Goal: Task Accomplishment & Management: Manage account settings

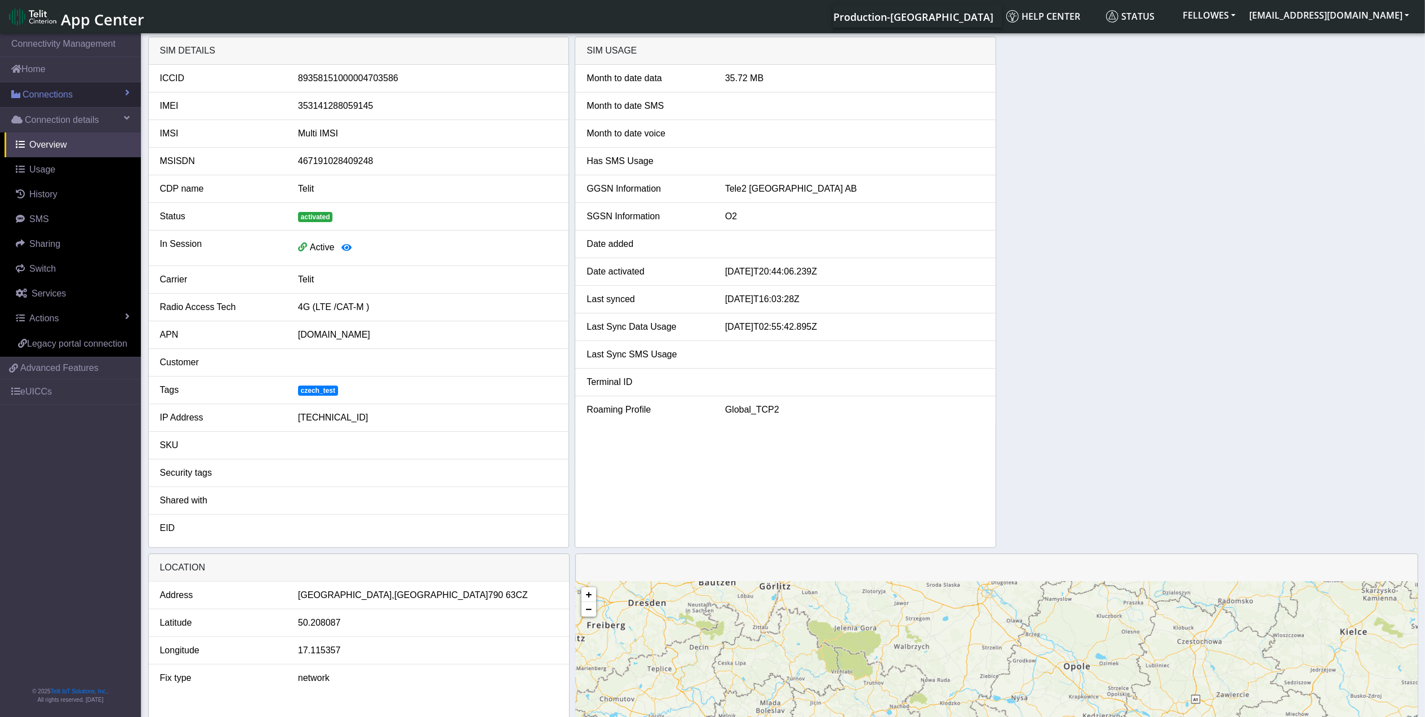
drag, startPoint x: 52, startPoint y: 98, endPoint x: 72, endPoint y: 102, distance: 20.1
click at [52, 98] on span "Connections" at bounding box center [48, 95] width 50 height 14
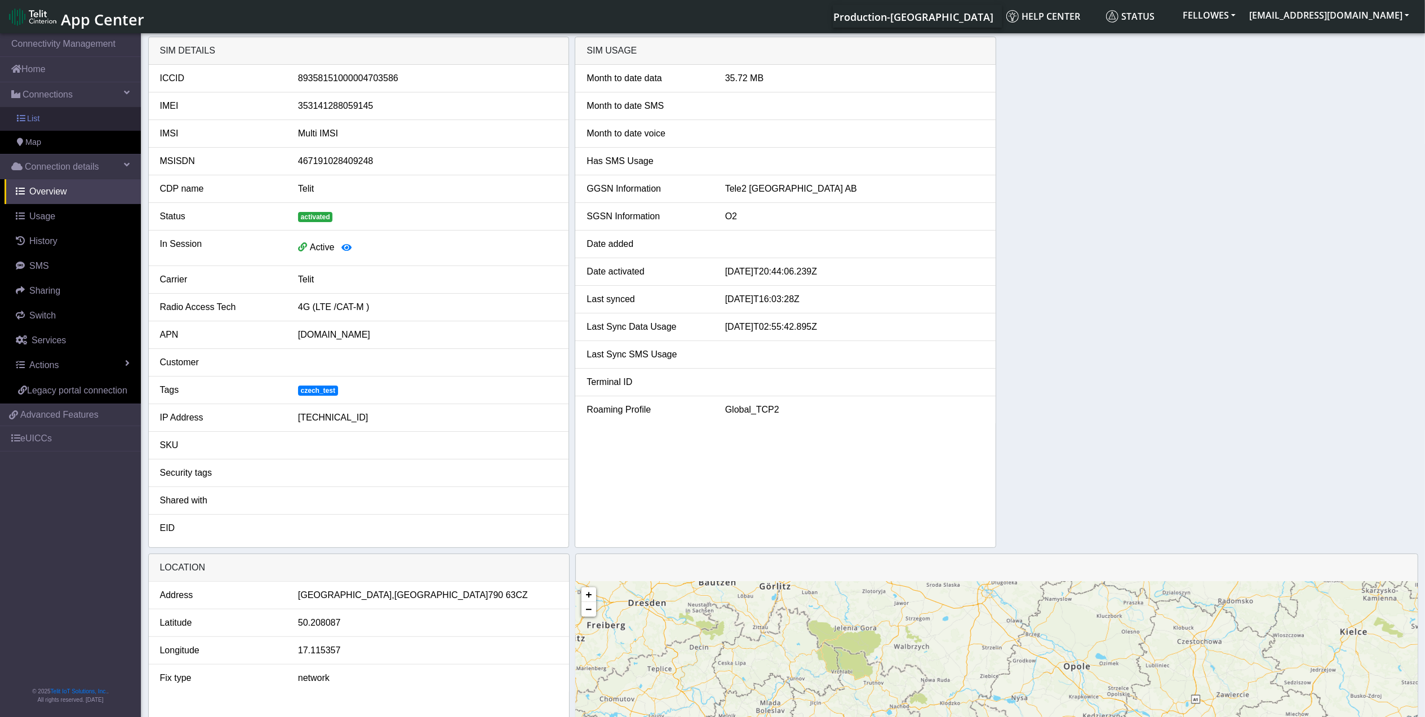
click at [86, 125] on link "List" at bounding box center [70, 119] width 141 height 24
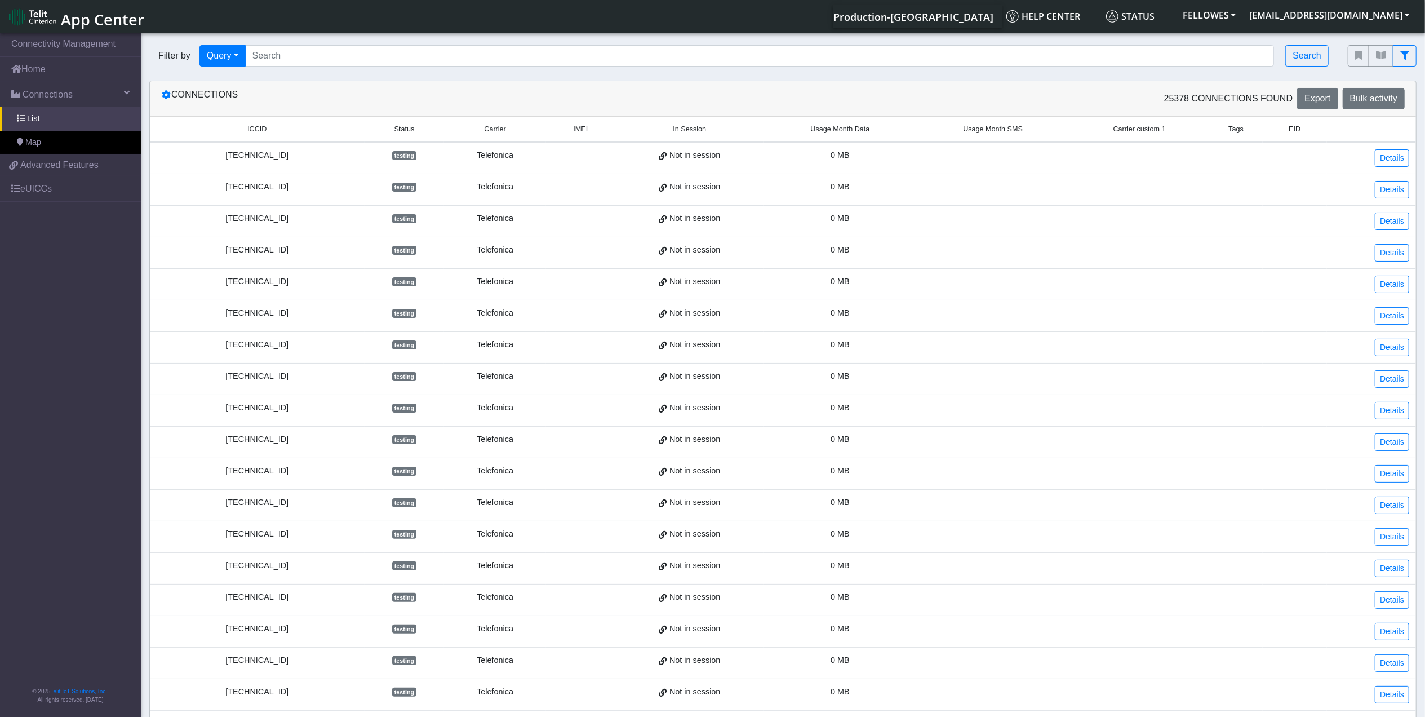
click at [833, 130] on span "Usage Month Data" at bounding box center [840, 129] width 59 height 11
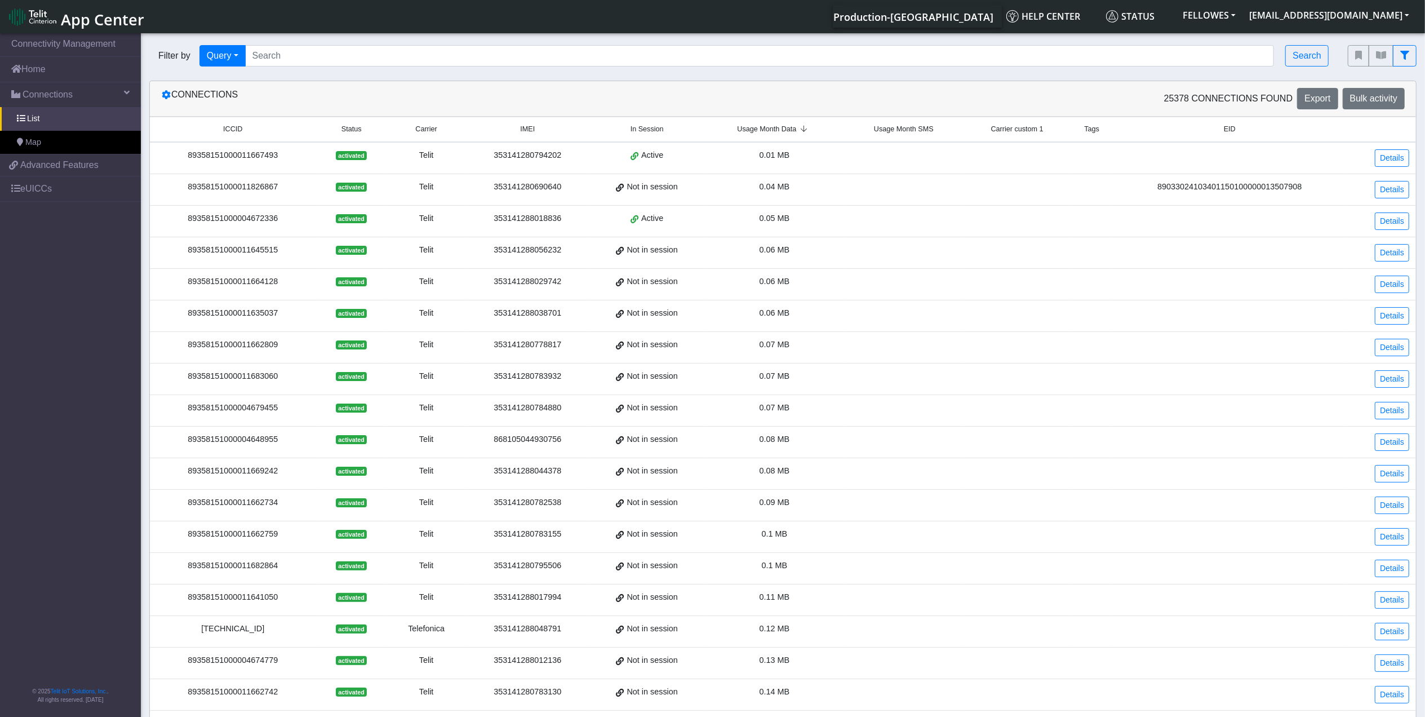
click at [783, 134] on span "Usage Month Data" at bounding box center [767, 129] width 59 height 11
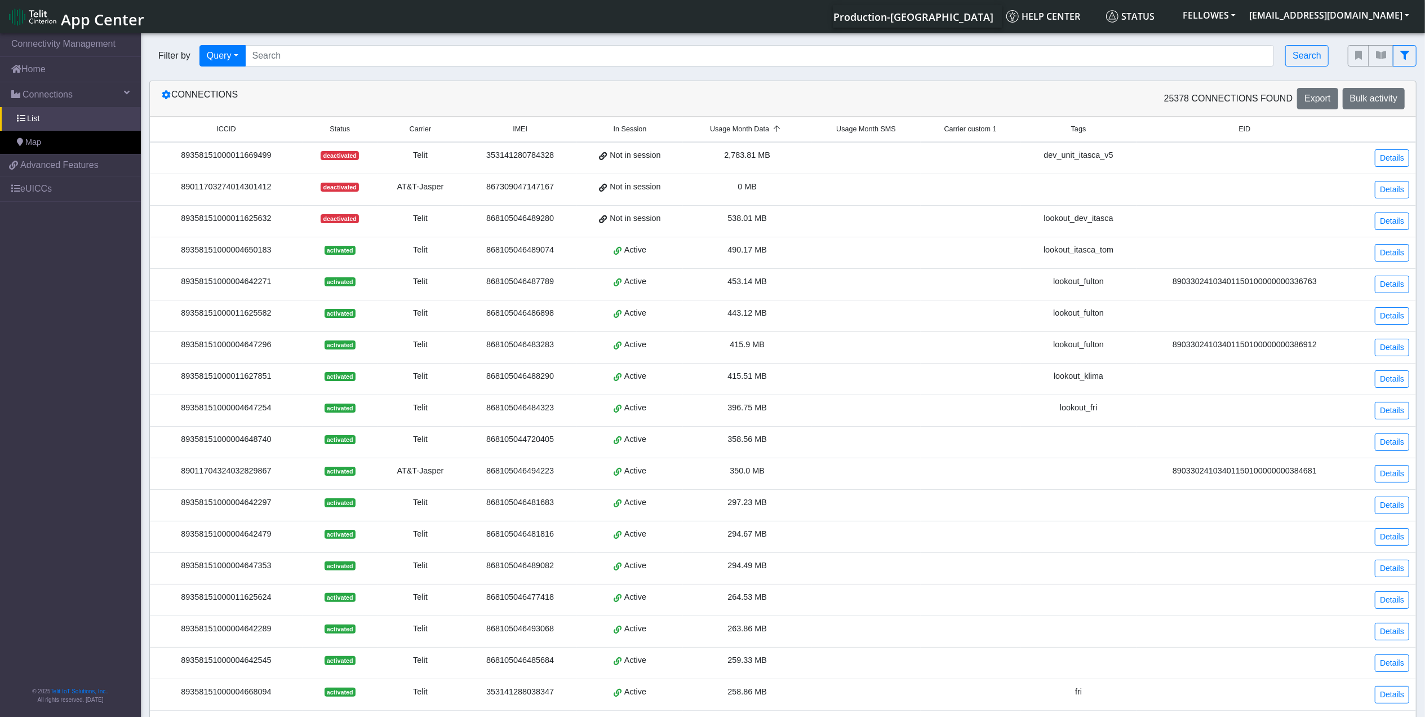
click at [188, 158] on div "89358151000011669499" at bounding box center [226, 155] width 139 height 12
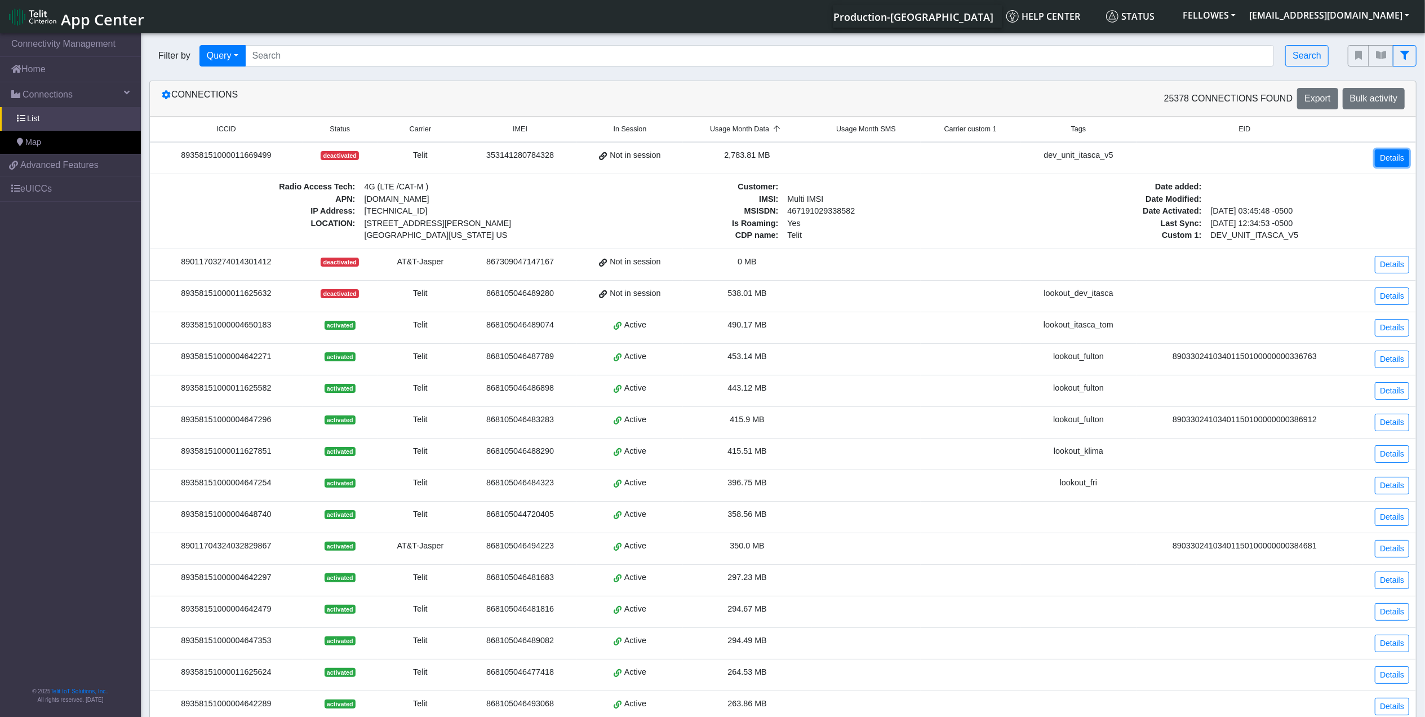
click at [1382, 159] on link "Details" at bounding box center [1392, 157] width 34 height 17
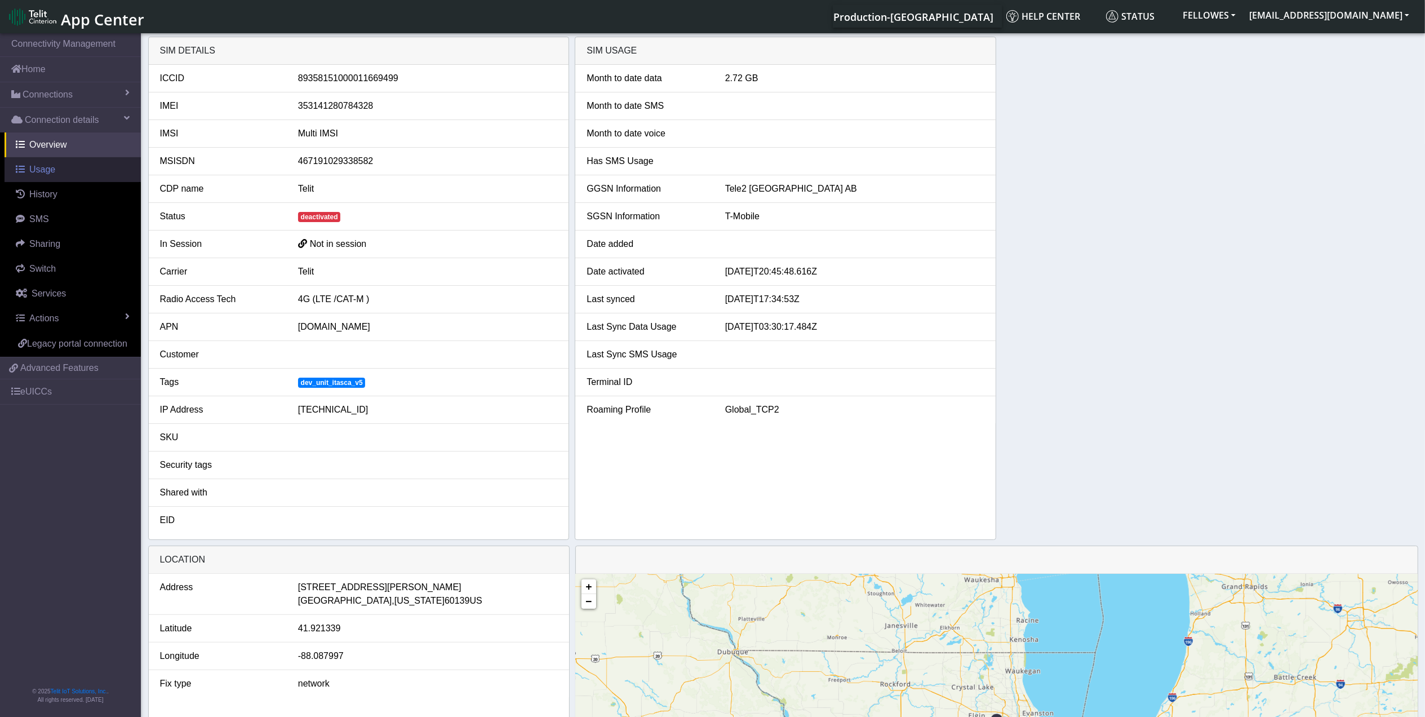
drag, startPoint x: 52, startPoint y: 196, endPoint x: 52, endPoint y: 179, distance: 17.5
click at [52, 195] on span "History" at bounding box center [43, 194] width 28 height 10
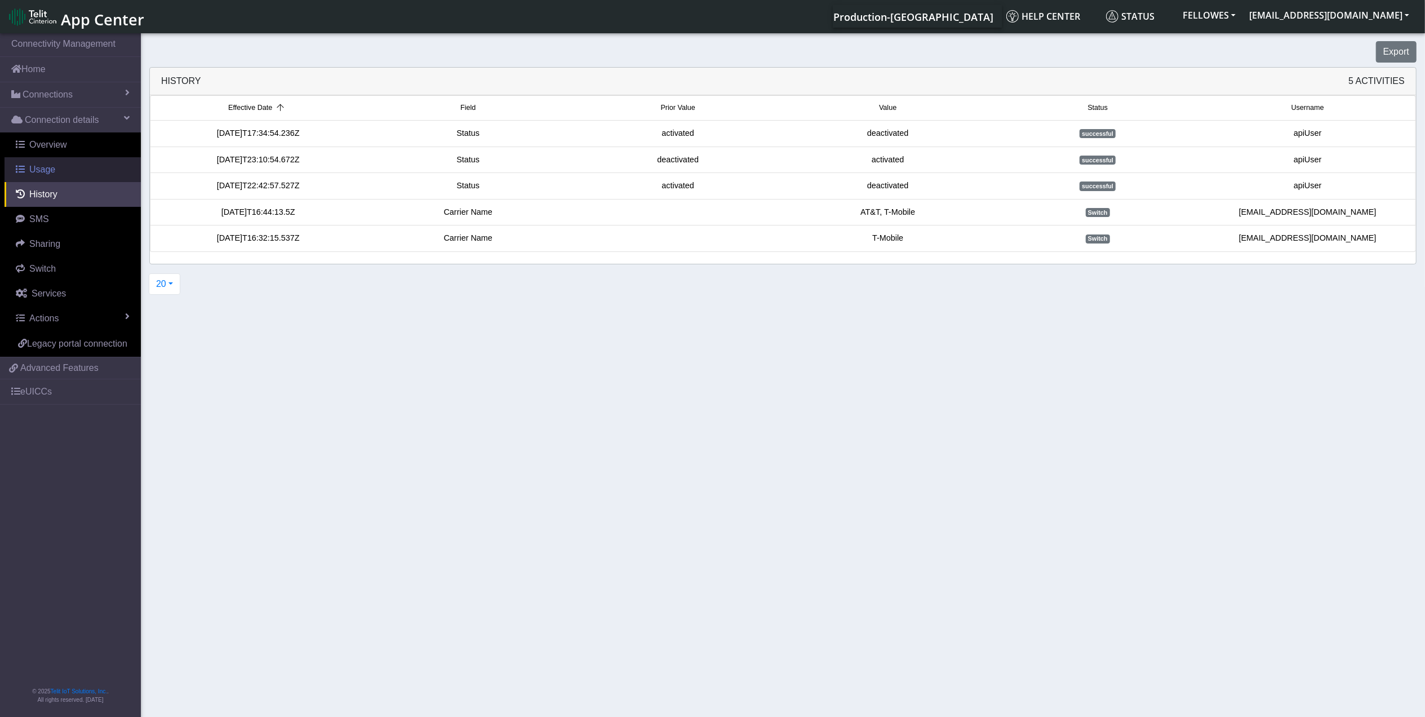
click at [57, 169] on link "Usage" at bounding box center [73, 169] width 136 height 25
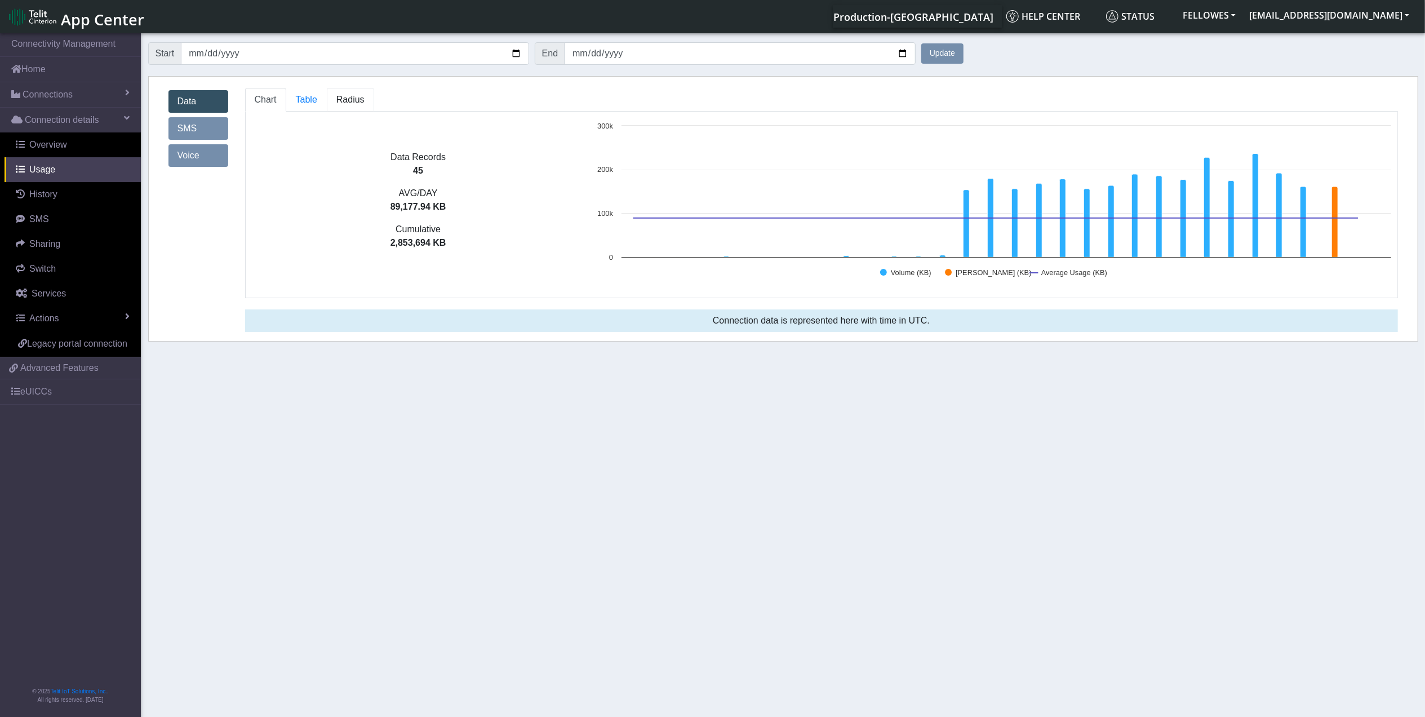
click at [339, 102] on span "Radius" at bounding box center [350, 100] width 28 height 10
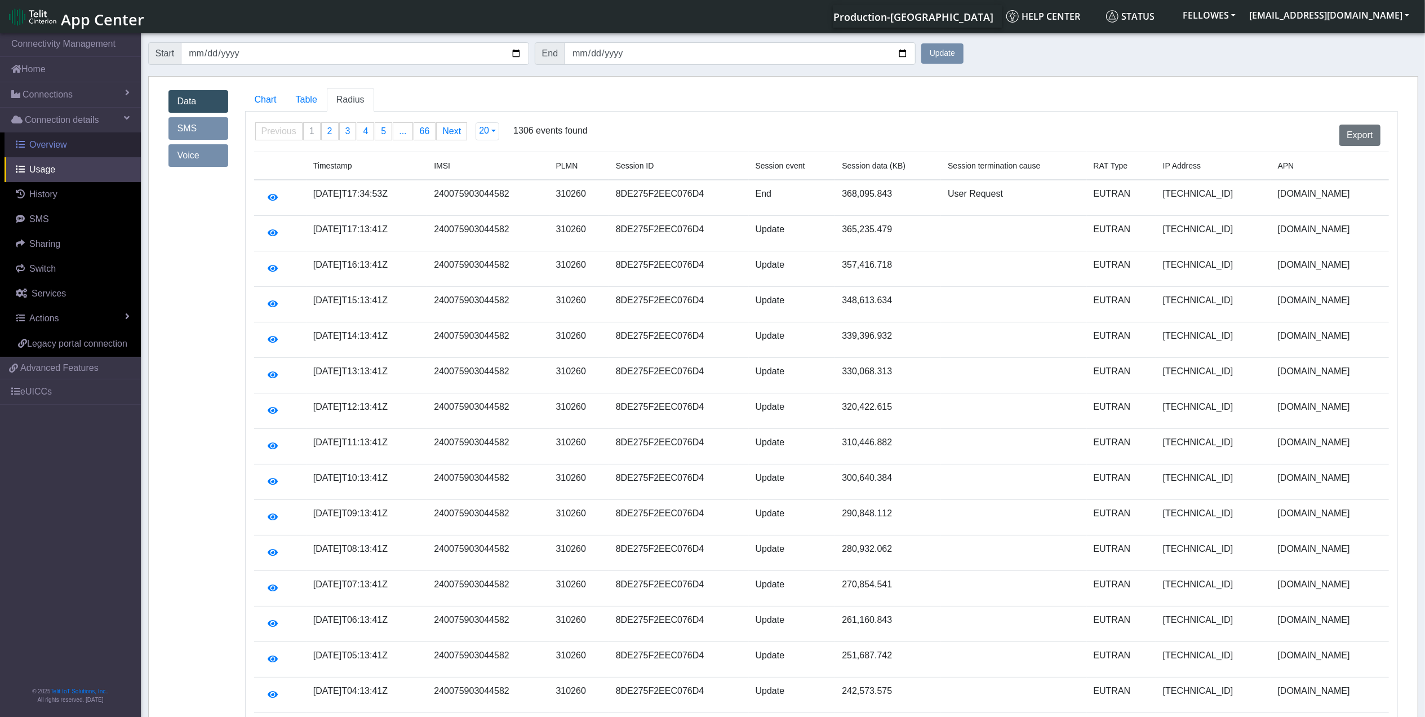
click at [68, 144] on link "Overview" at bounding box center [73, 144] width 136 height 25
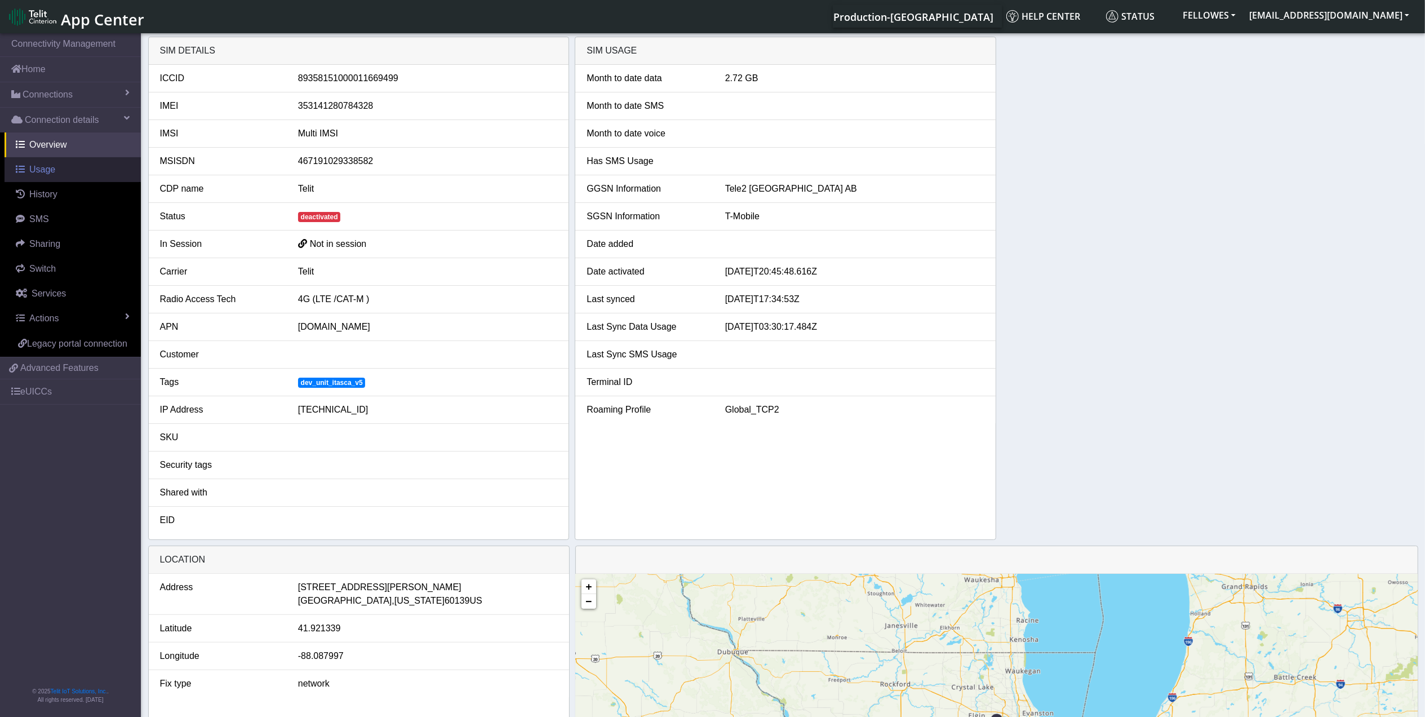
click at [57, 178] on link "Usage" at bounding box center [73, 169] width 136 height 25
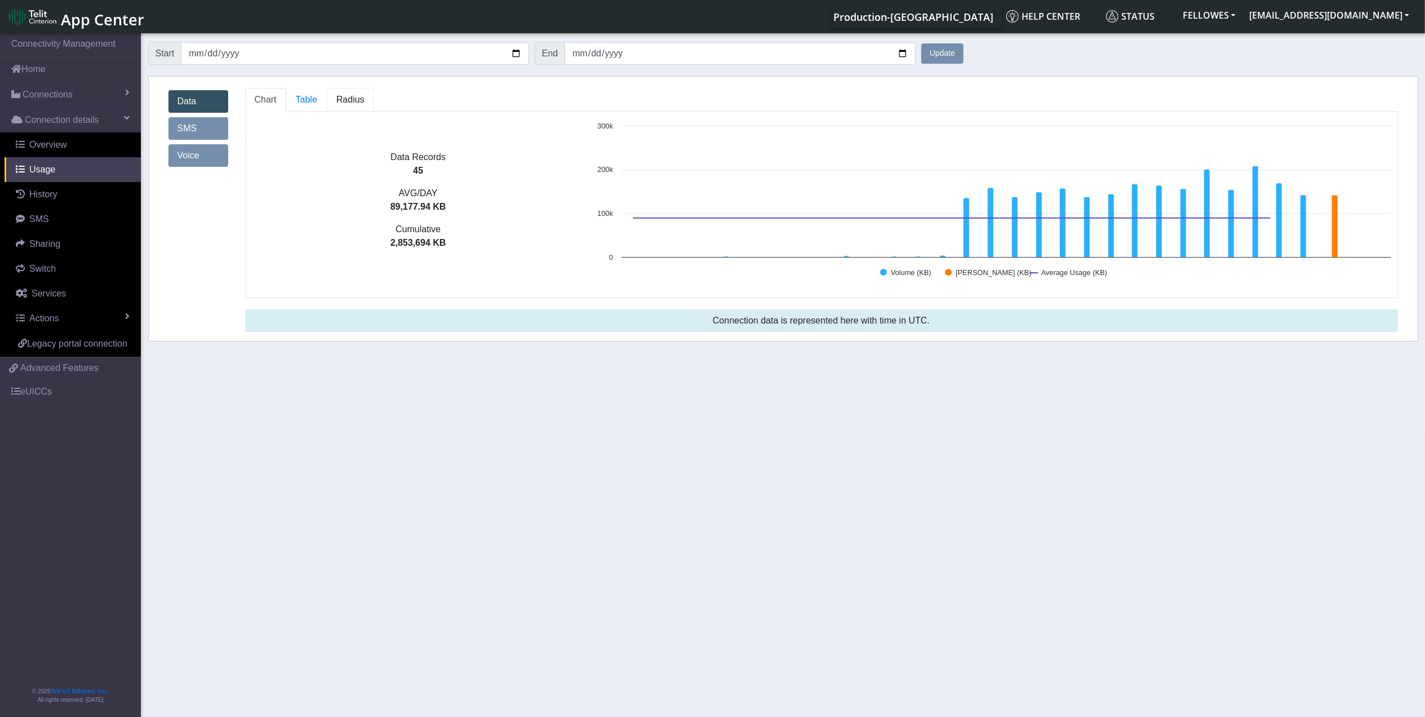
click at [342, 107] on link "Radius" at bounding box center [350, 100] width 47 height 24
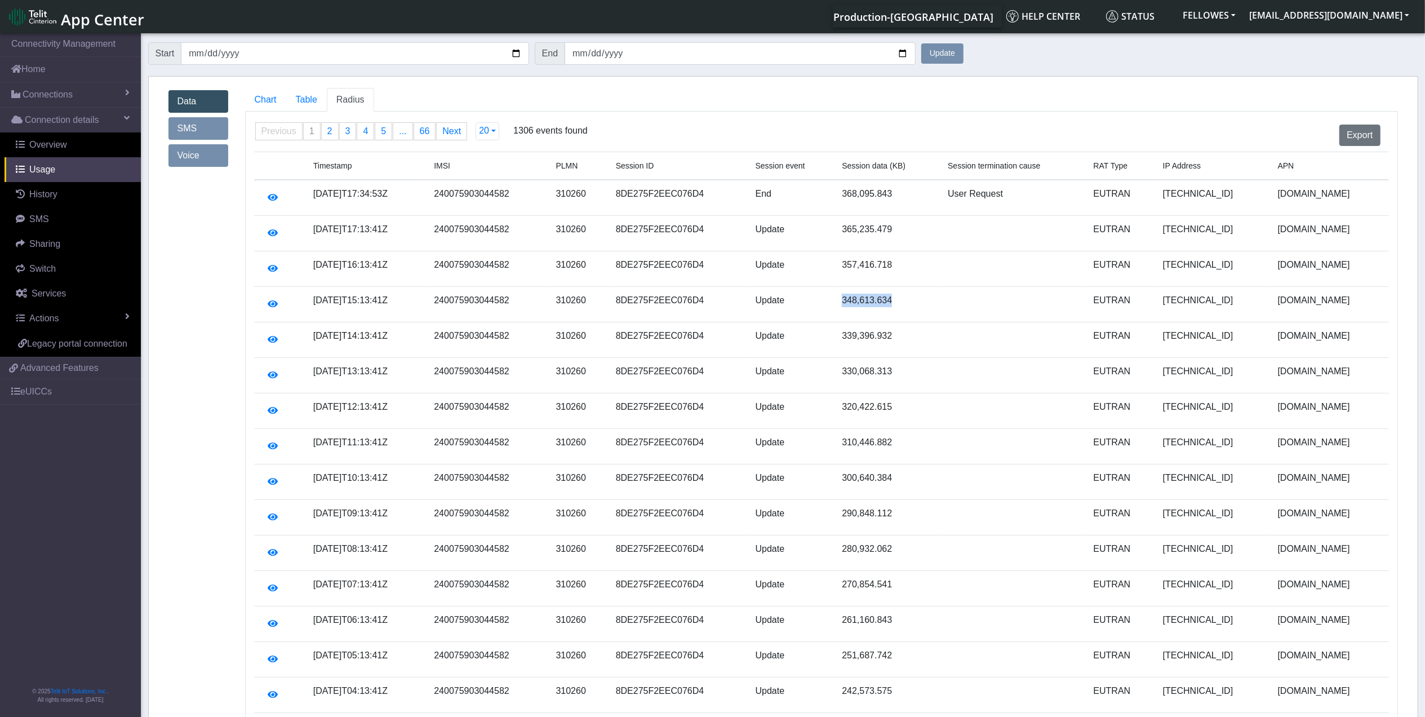
drag, startPoint x: 938, startPoint y: 307, endPoint x: 880, endPoint y: 299, distance: 58.7
click at [880, 299] on td "348,613.634" at bounding box center [888, 305] width 106 height 36
drag, startPoint x: 880, startPoint y: 299, endPoint x: 850, endPoint y: 285, distance: 32.5
click at [850, 285] on tbody "2025-09-28T17:34:53Z 240075903044582 310260 8DE275F2EEC076D4 End 368,095.843 Us…" at bounding box center [821, 535] width 1135 height 710
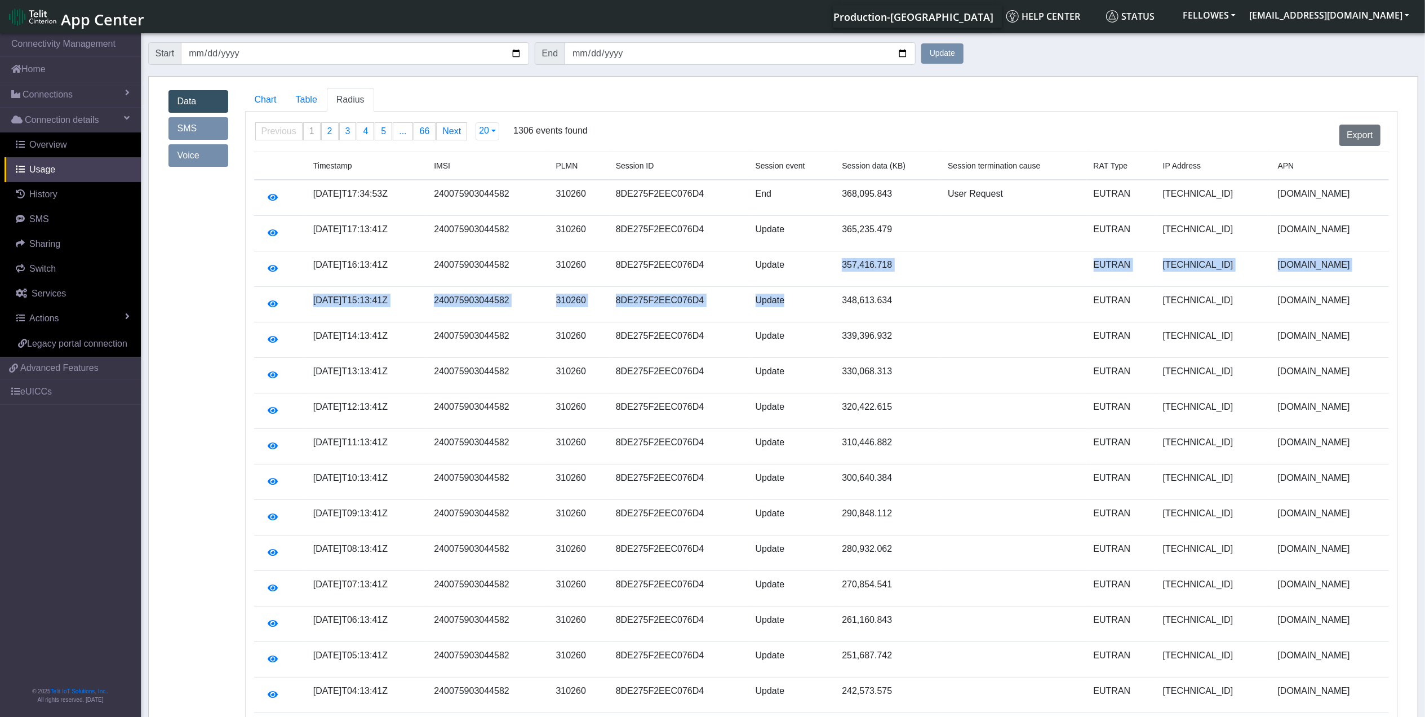
drag, startPoint x: 850, startPoint y: 285, endPoint x: 949, endPoint y: 287, distance: 98.7
click at [941, 287] on td "357,416.718" at bounding box center [888, 269] width 106 height 36
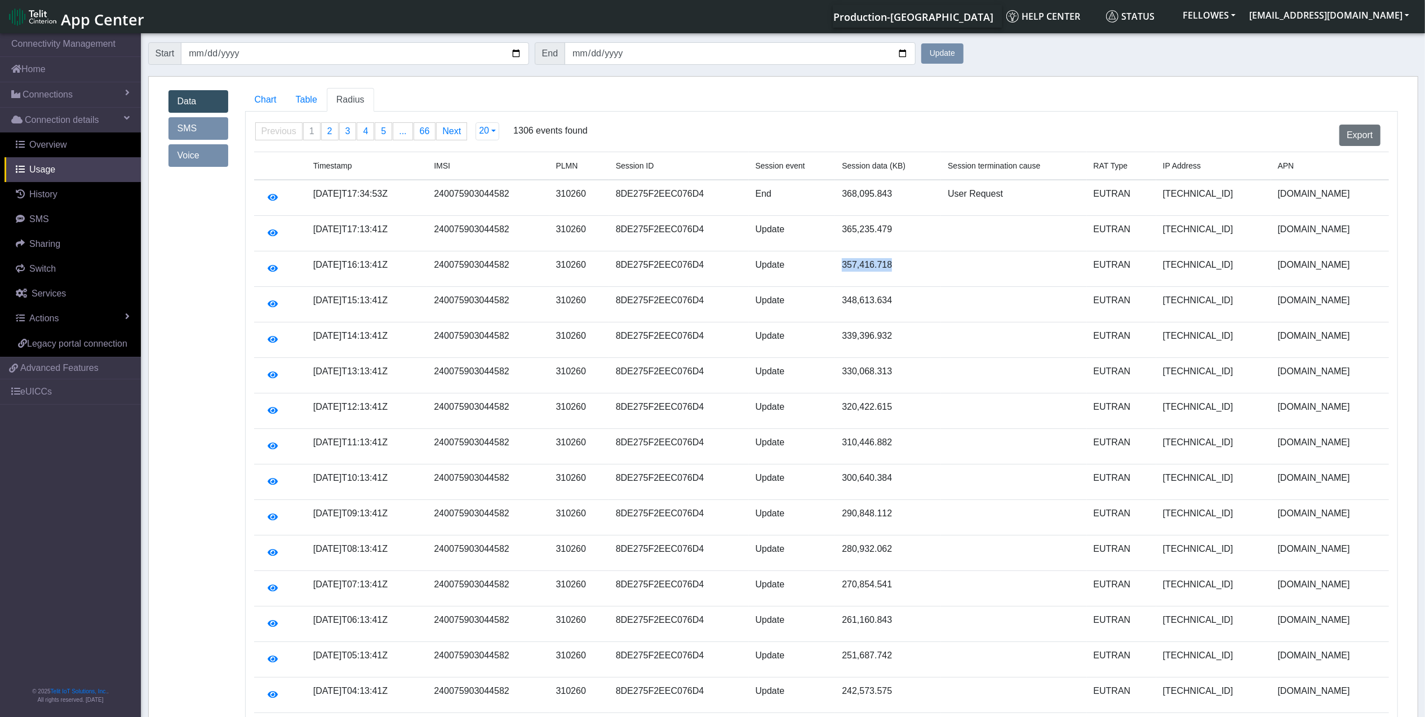
drag, startPoint x: 914, startPoint y: 267, endPoint x: 884, endPoint y: 265, distance: 29.9
click at [884, 265] on td "357,416.718" at bounding box center [888, 269] width 106 height 36
drag, startPoint x: 884, startPoint y: 265, endPoint x: 899, endPoint y: 261, distance: 16.1
copy td "357,416.718"
drag, startPoint x: 932, startPoint y: 303, endPoint x: 875, endPoint y: 301, distance: 56.4
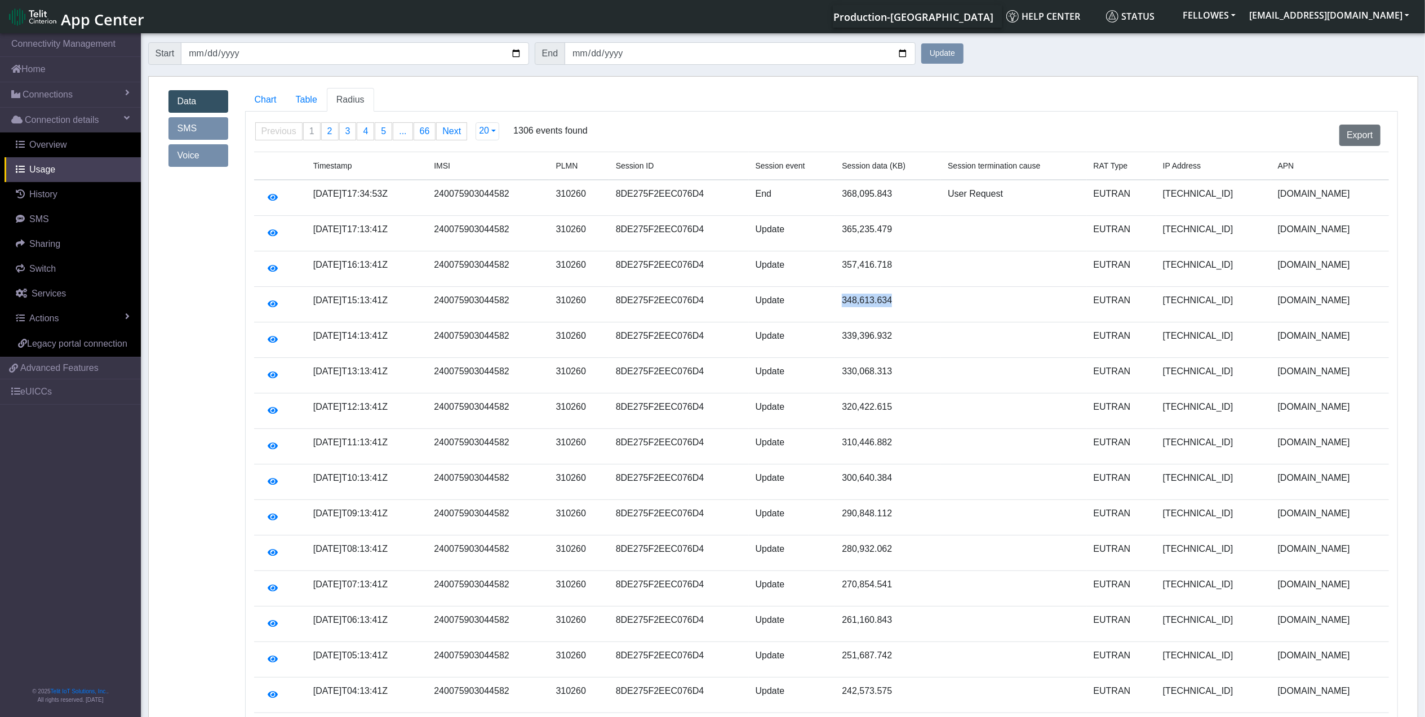
click at [875, 301] on td "348,613.634" at bounding box center [888, 305] width 106 height 36
drag, startPoint x: 875, startPoint y: 301, endPoint x: 890, endPoint y: 302, distance: 15.3
copy td "348,613.634"
click at [941, 339] on td "339,396.932" at bounding box center [888, 340] width 106 height 36
drag, startPoint x: 947, startPoint y: 316, endPoint x: 877, endPoint y: 304, distance: 70.9
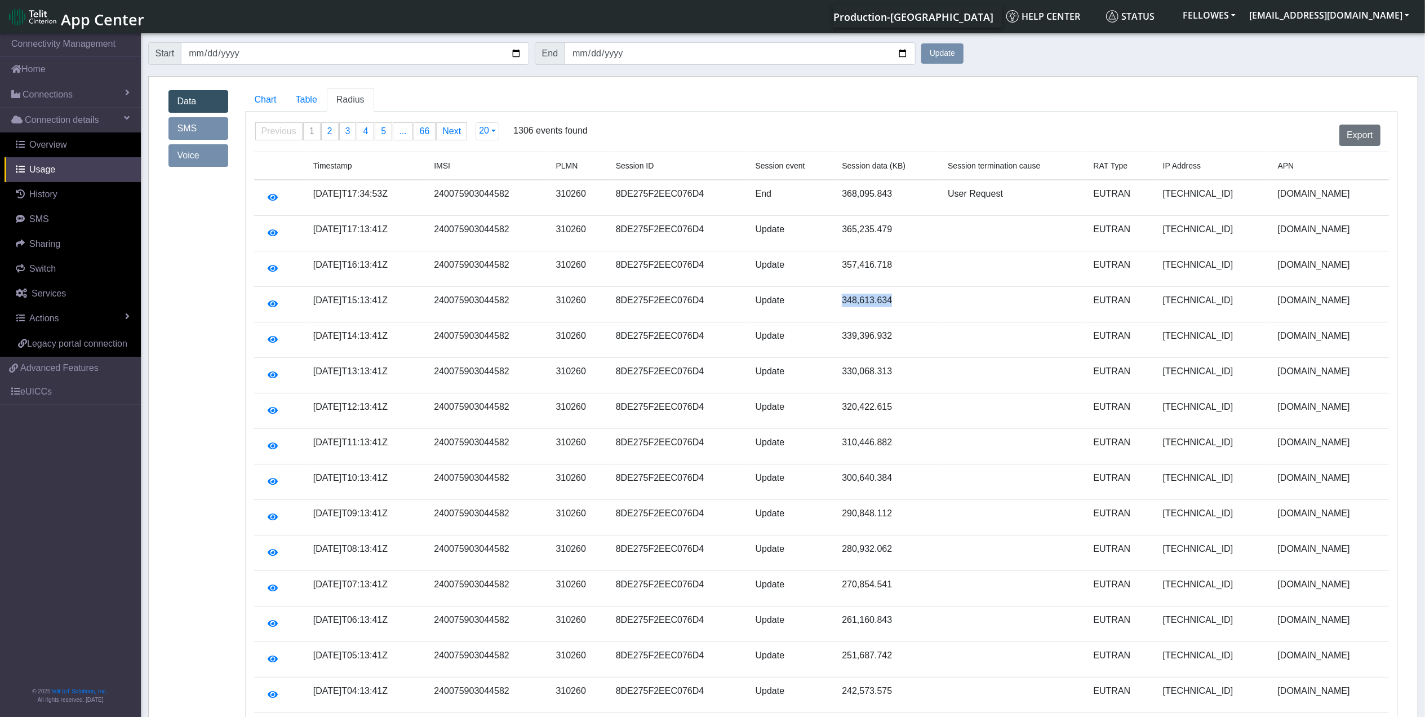
click at [877, 304] on td "348,613.634" at bounding box center [888, 305] width 106 height 36
drag, startPoint x: 877, startPoint y: 304, endPoint x: 901, endPoint y: 304, distance: 23.7
copy td "348,613.634"
drag, startPoint x: 932, startPoint y: 340, endPoint x: 881, endPoint y: 339, distance: 50.8
click at [881, 339] on td "339,396.932" at bounding box center [888, 340] width 106 height 36
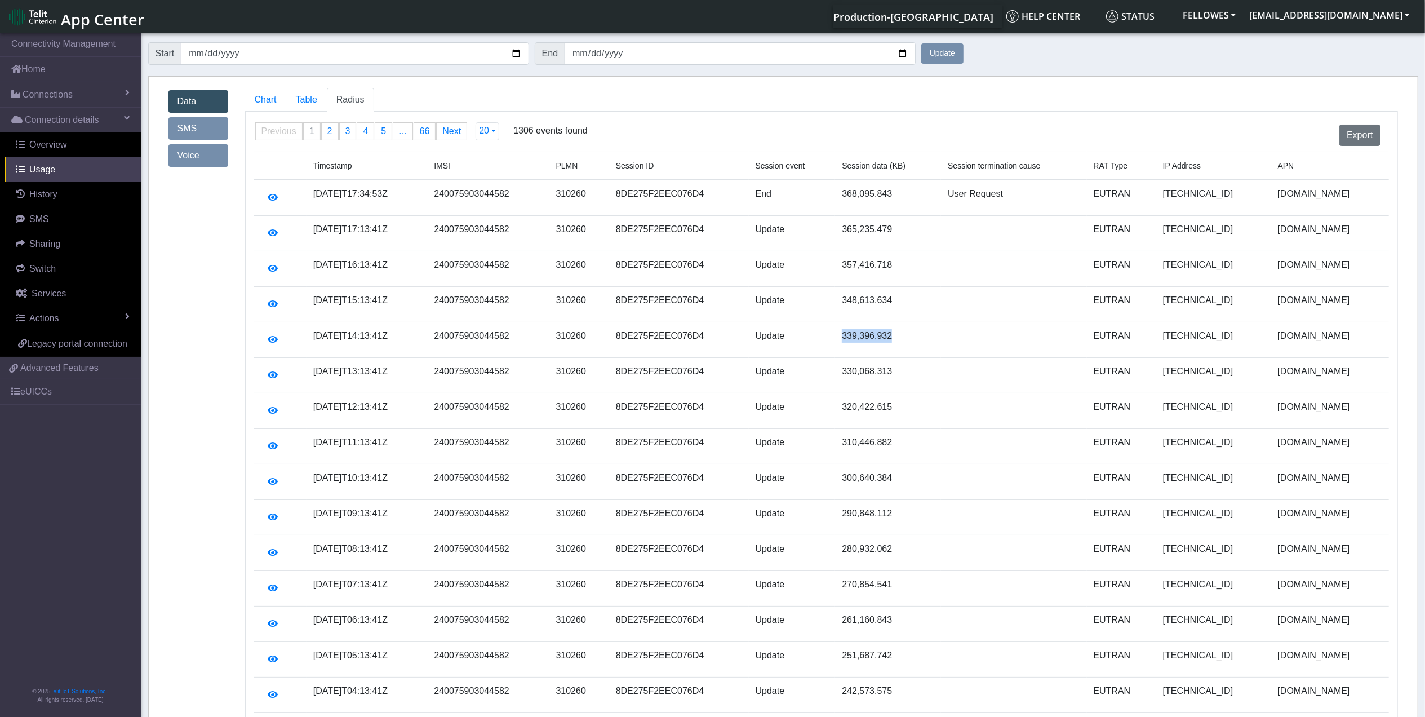
copy td "339,396.932"
click at [939, 410] on td "320,422.615" at bounding box center [888, 411] width 106 height 36
drag, startPoint x: 914, startPoint y: 415, endPoint x: 849, endPoint y: 404, distance: 66.4
click at [849, 404] on tr "2025-09-28T12:13:41Z 240075903044582 310260 8DE275F2EEC076D4 Update 320,422.615…" at bounding box center [821, 411] width 1135 height 36
drag, startPoint x: 849, startPoint y: 404, endPoint x: 891, endPoint y: 409, distance: 42.6
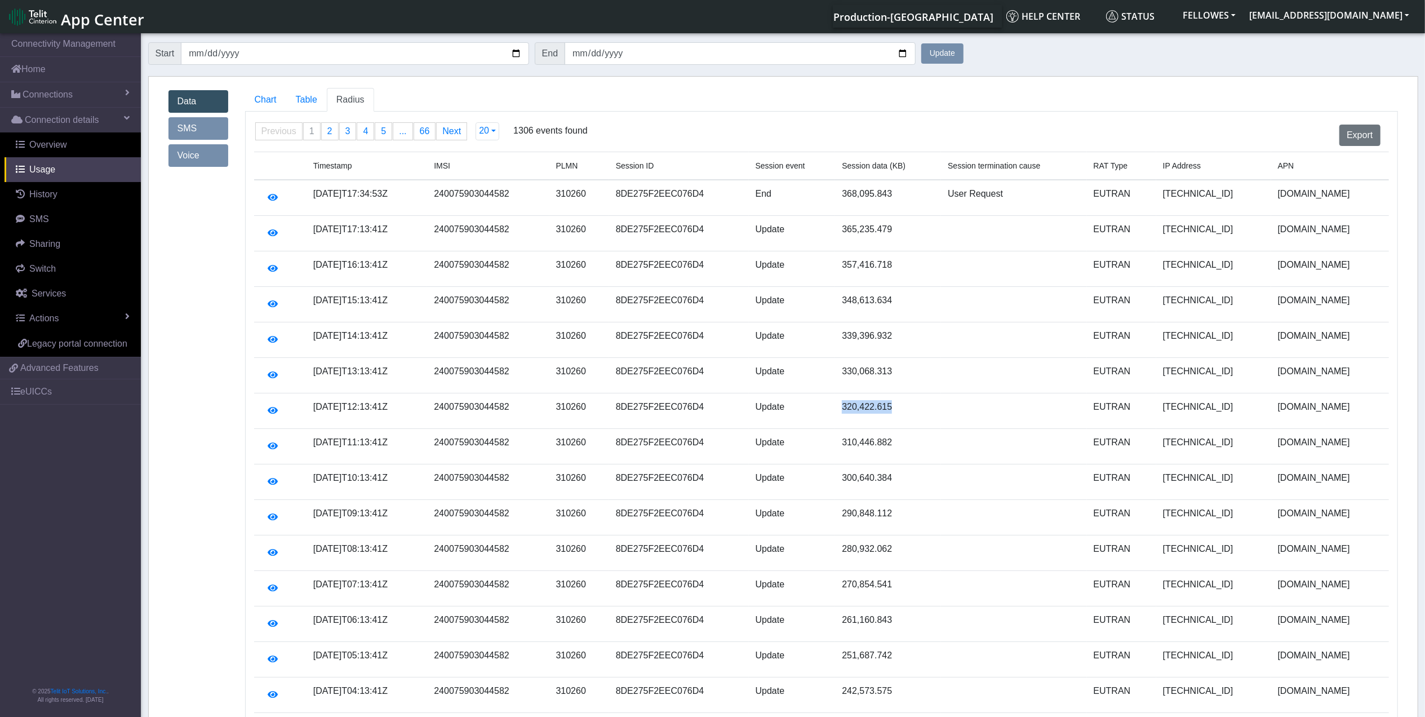
copy tr "320,422.615"
click at [914, 452] on td "310,446.882" at bounding box center [888, 447] width 106 height 36
copy td "310,446.882"
drag, startPoint x: 936, startPoint y: 592, endPoint x: 870, endPoint y: 582, distance: 66.7
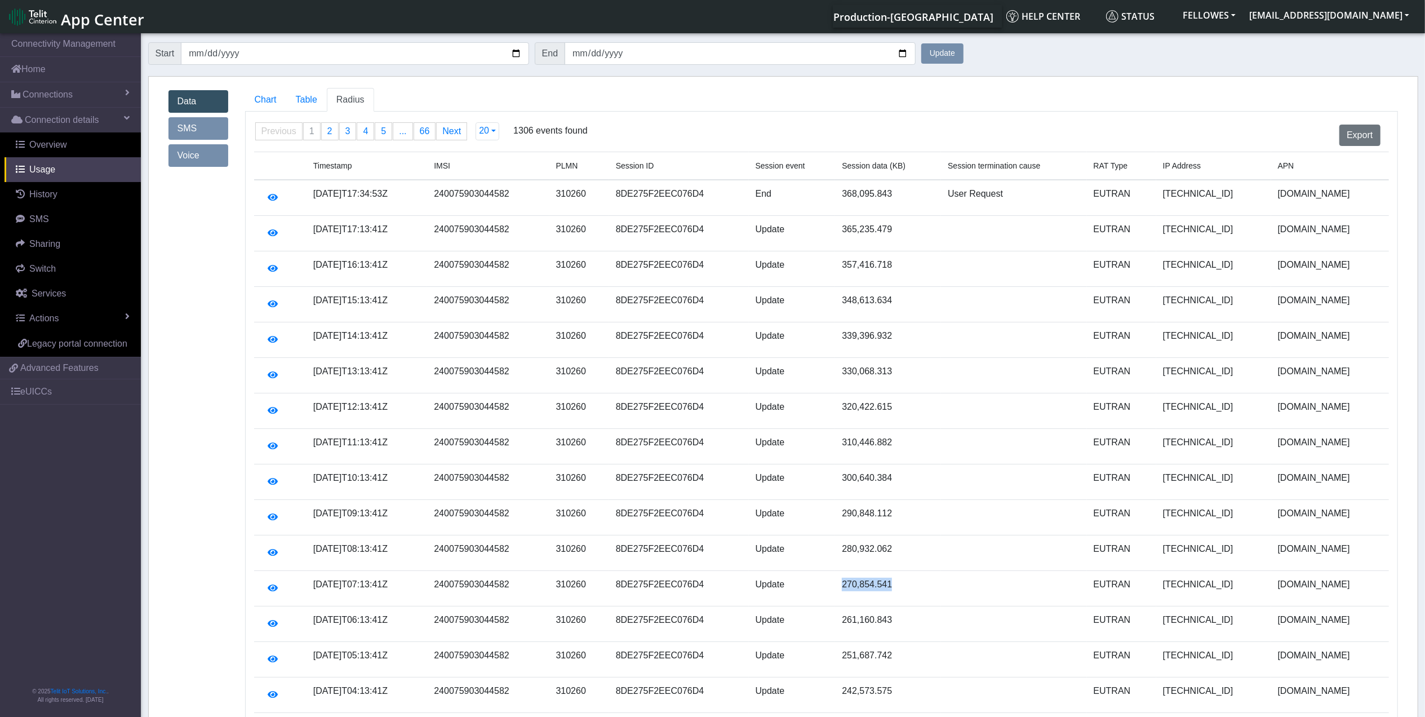
click at [870, 582] on tr "2025-09-28T07:13:41Z 240075903044582 310260 8DE275F2EEC076D4 Update 270,854.541…" at bounding box center [821, 589] width 1135 height 36
drag, startPoint x: 870, startPoint y: 582, endPoint x: 906, endPoint y: 588, distance: 36.7
copy tr "270,854.541"
drag, startPoint x: 921, startPoint y: 634, endPoint x: 875, endPoint y: 631, distance: 45.7
click at [875, 631] on td "261,160.843" at bounding box center [888, 624] width 106 height 36
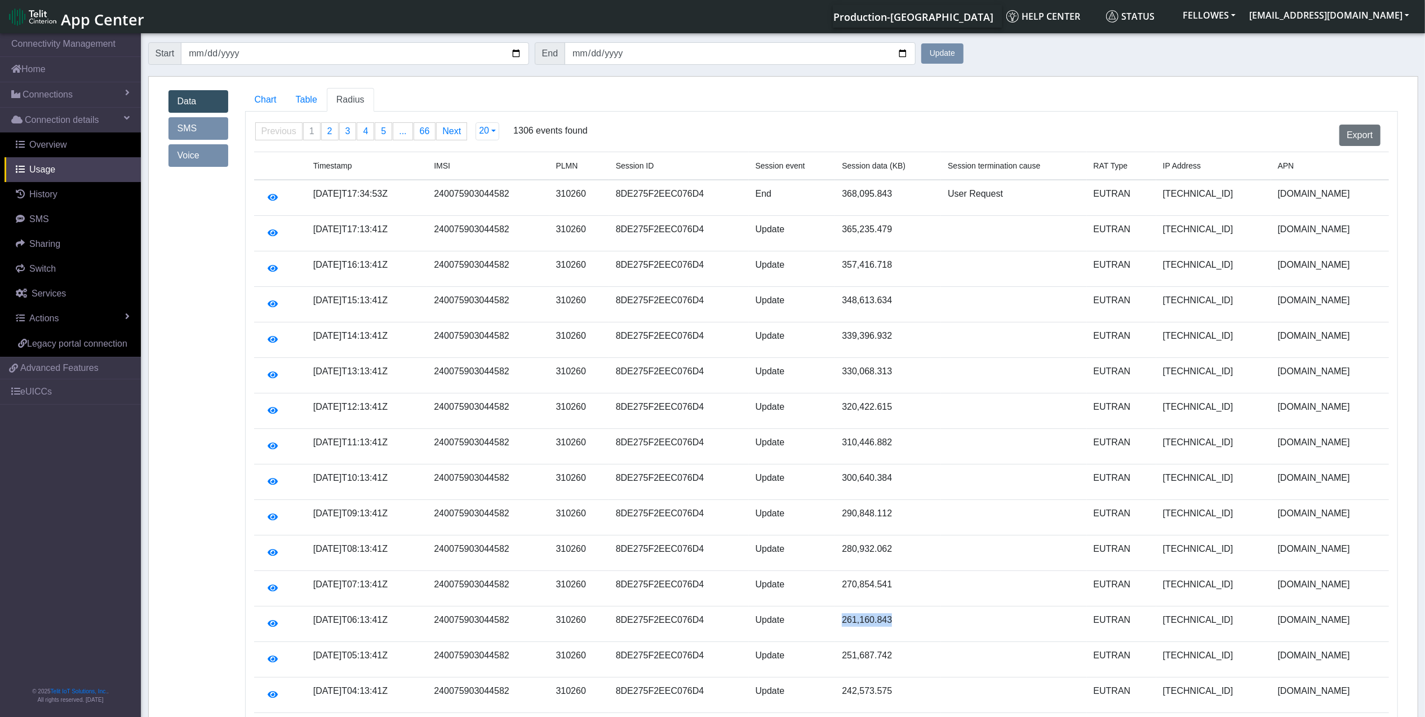
drag, startPoint x: 875, startPoint y: 631, endPoint x: 883, endPoint y: 629, distance: 7.7
copy td "261,160.843"
click at [264, 104] on span "Chart" at bounding box center [266, 100] width 22 height 10
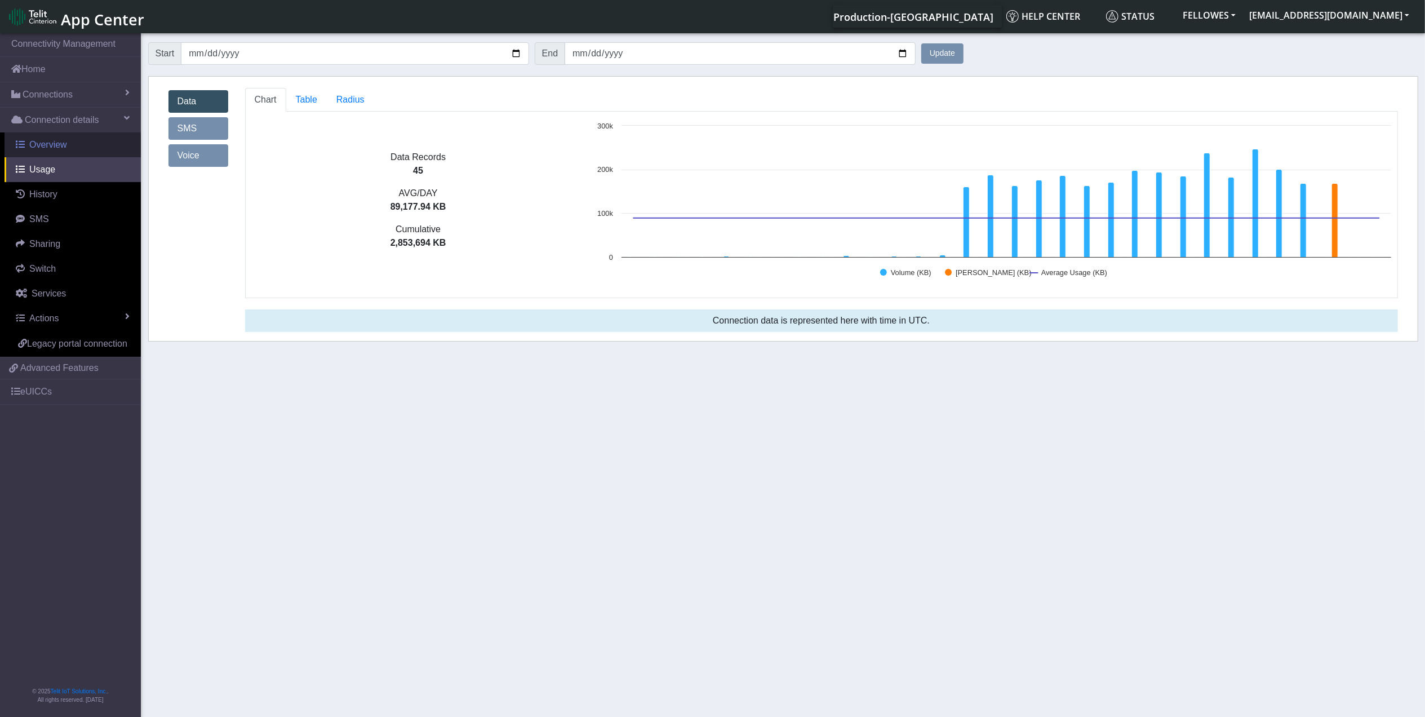
click at [84, 134] on link "Overview" at bounding box center [73, 144] width 136 height 25
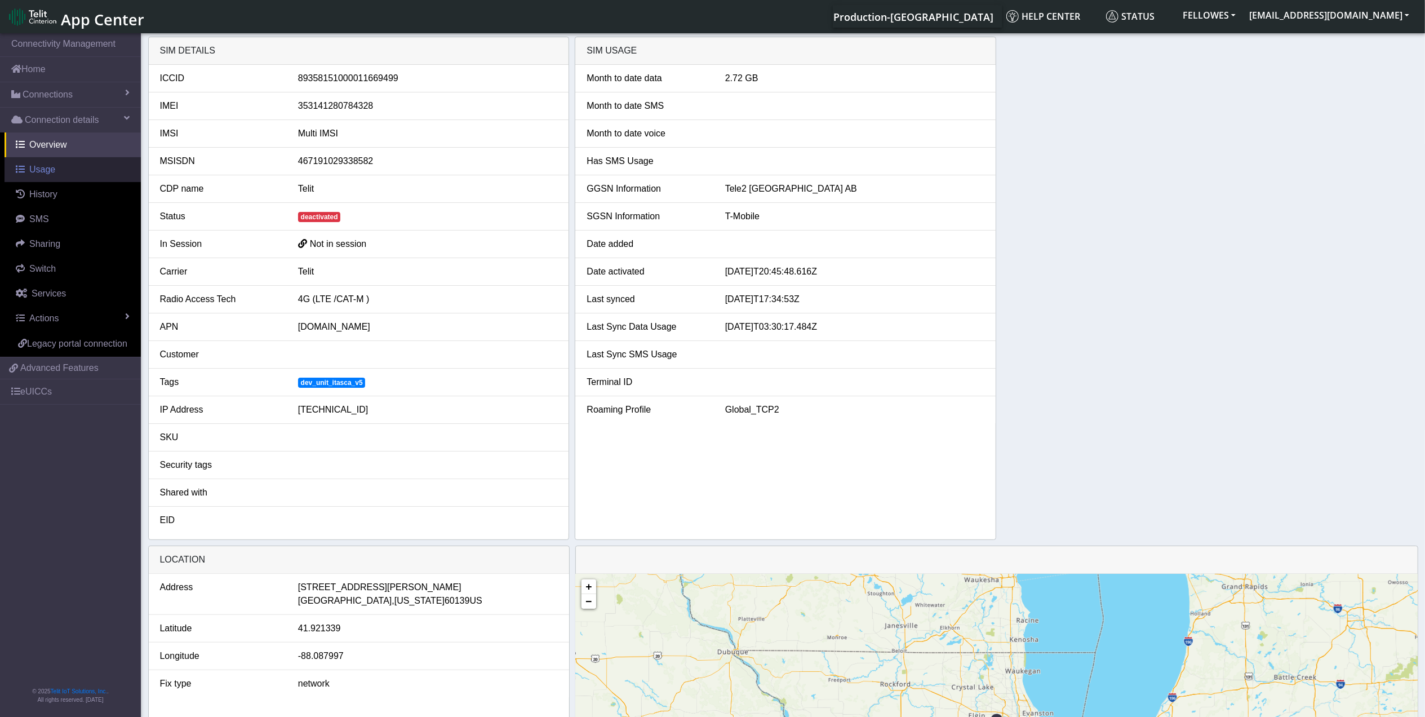
click at [94, 172] on link "Usage" at bounding box center [73, 169] width 136 height 25
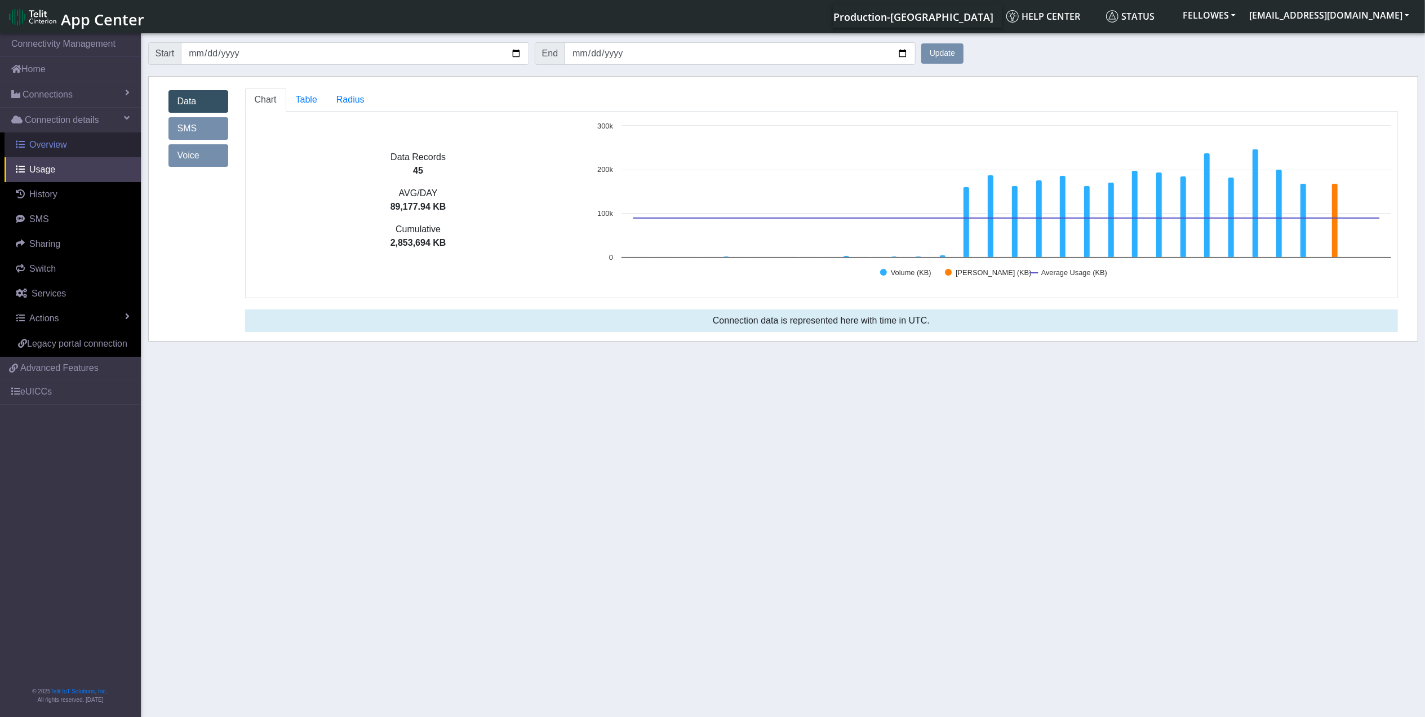
click at [76, 139] on link "Overview" at bounding box center [73, 144] width 136 height 25
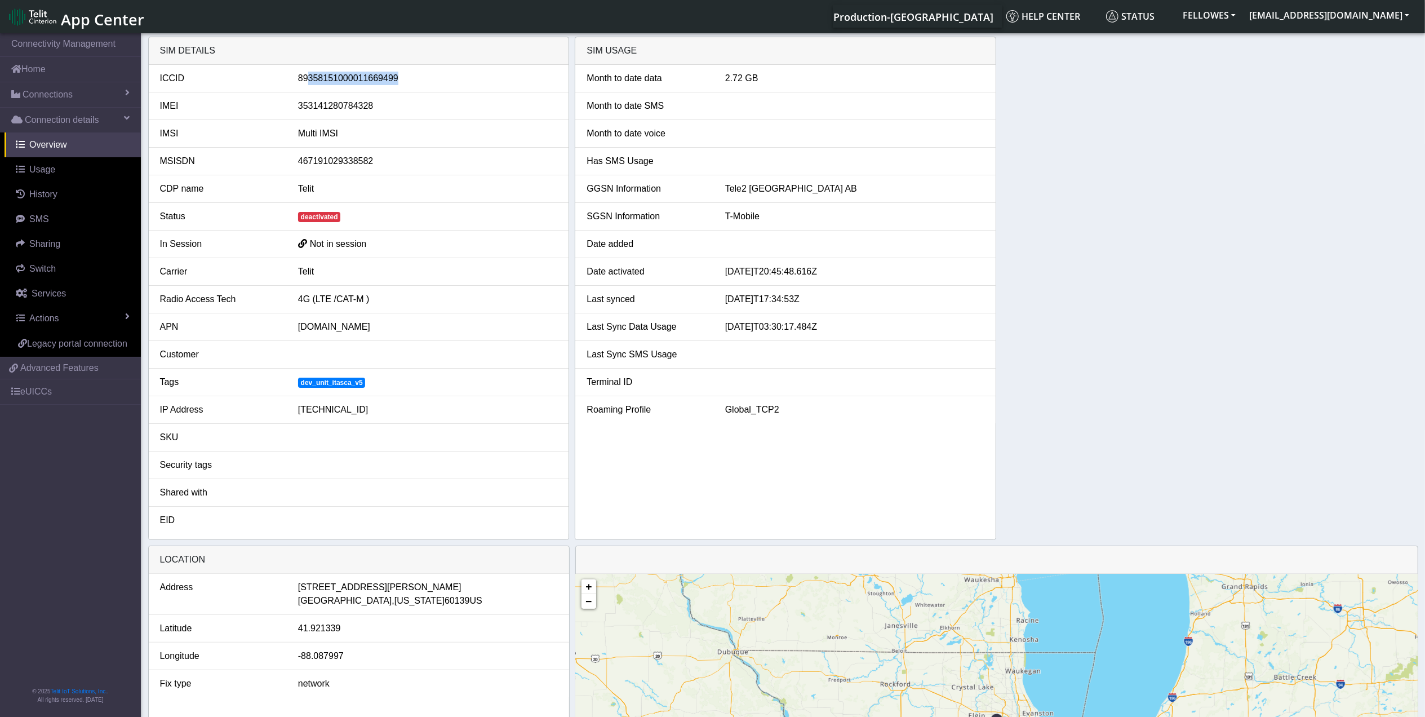
drag, startPoint x: 409, startPoint y: 87, endPoint x: 312, endPoint y: 91, distance: 97.0
click at [312, 91] on li "ICCID 89358151000011669499" at bounding box center [359, 79] width 420 height 28
drag, startPoint x: 312, startPoint y: 91, endPoint x: 358, endPoint y: 110, distance: 50.2
click at [358, 110] on div "353141280784328" at bounding box center [428, 106] width 277 height 14
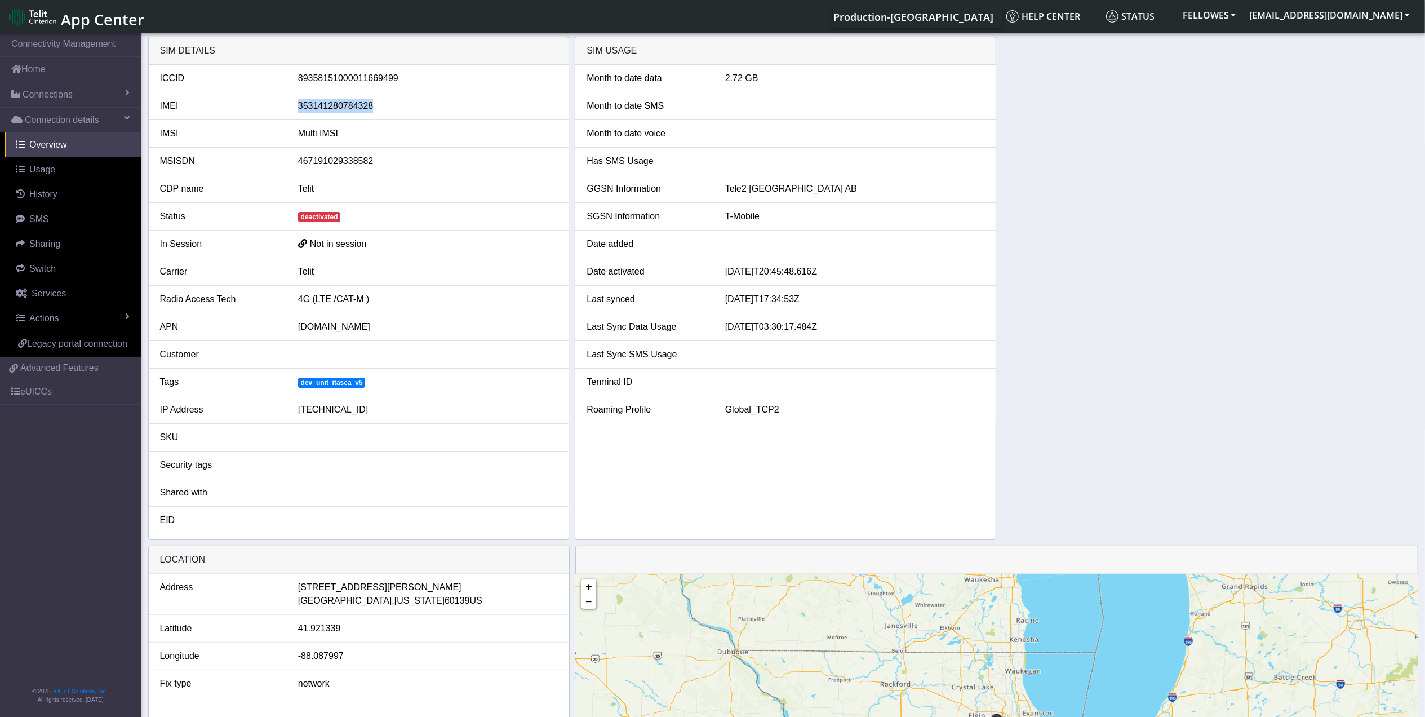
copy div "353141280784328"
click at [352, 77] on div "89358151000011669499" at bounding box center [428, 79] width 277 height 14
copy div "89358151000011669499"
drag, startPoint x: 1125, startPoint y: 7, endPoint x: 1042, endPoint y: 163, distance: 176.2
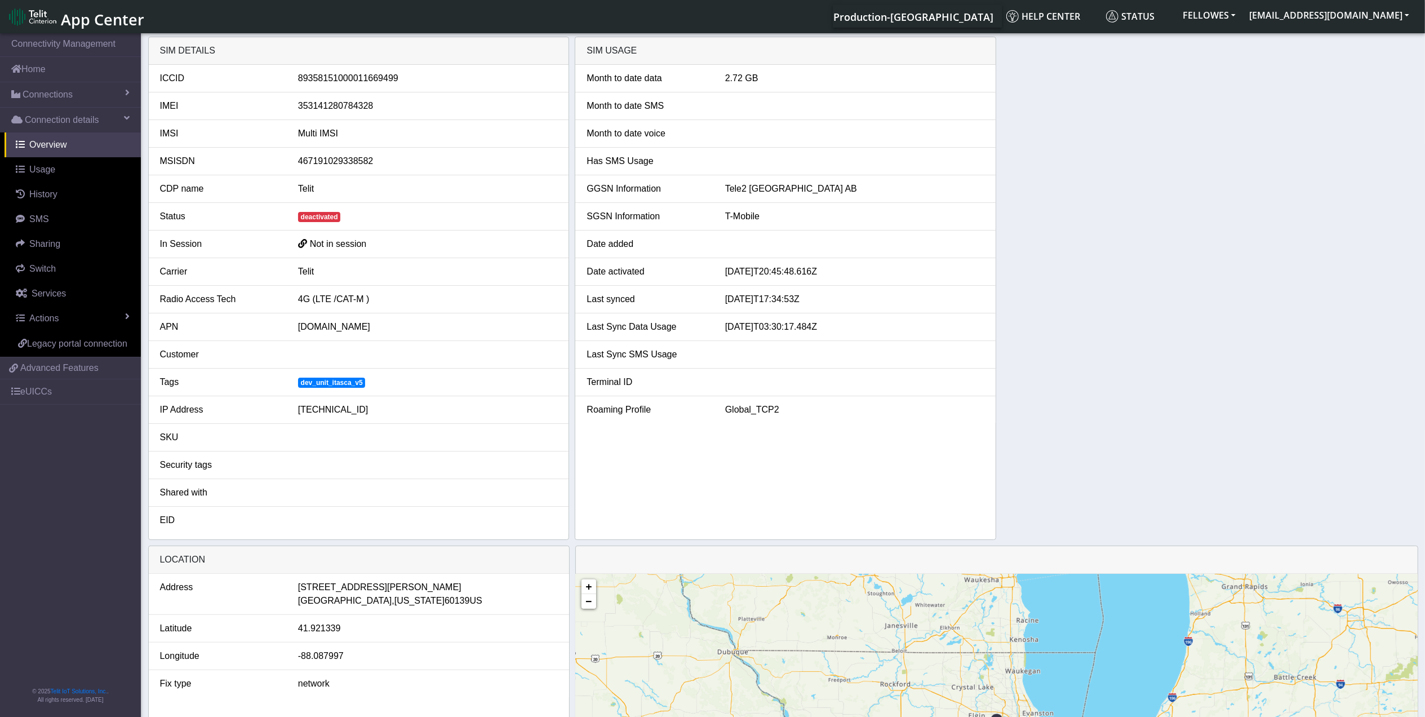
click at [1051, 156] on div "SIM details ICCID 89358151000011669499 IMEI 353141280784328 IMSI Multi IMSI MSI…" at bounding box center [783, 288] width 1270 height 503
click at [37, 174] on span "Usage" at bounding box center [42, 170] width 26 height 10
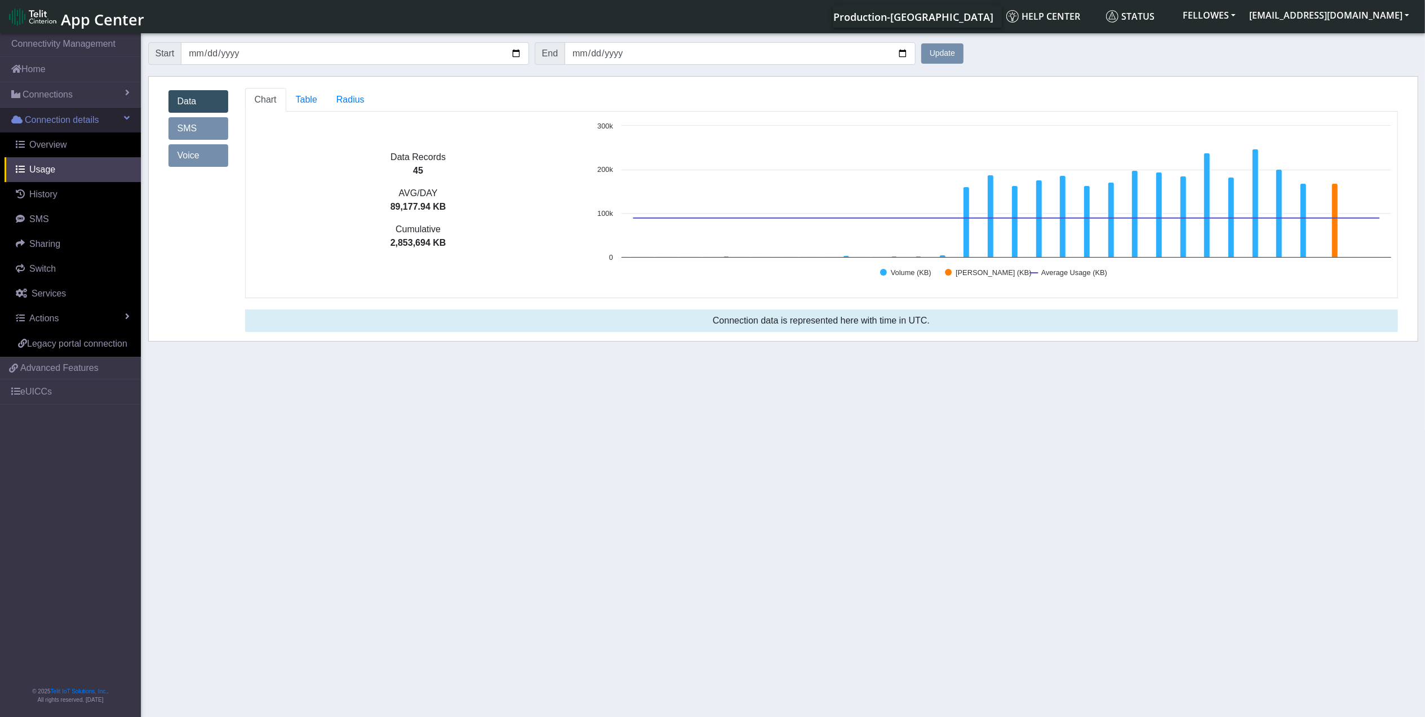
drag, startPoint x: 35, startPoint y: 145, endPoint x: 124, endPoint y: 124, distance: 91.5
click at [35, 145] on span "Overview" at bounding box center [48, 145] width 38 height 10
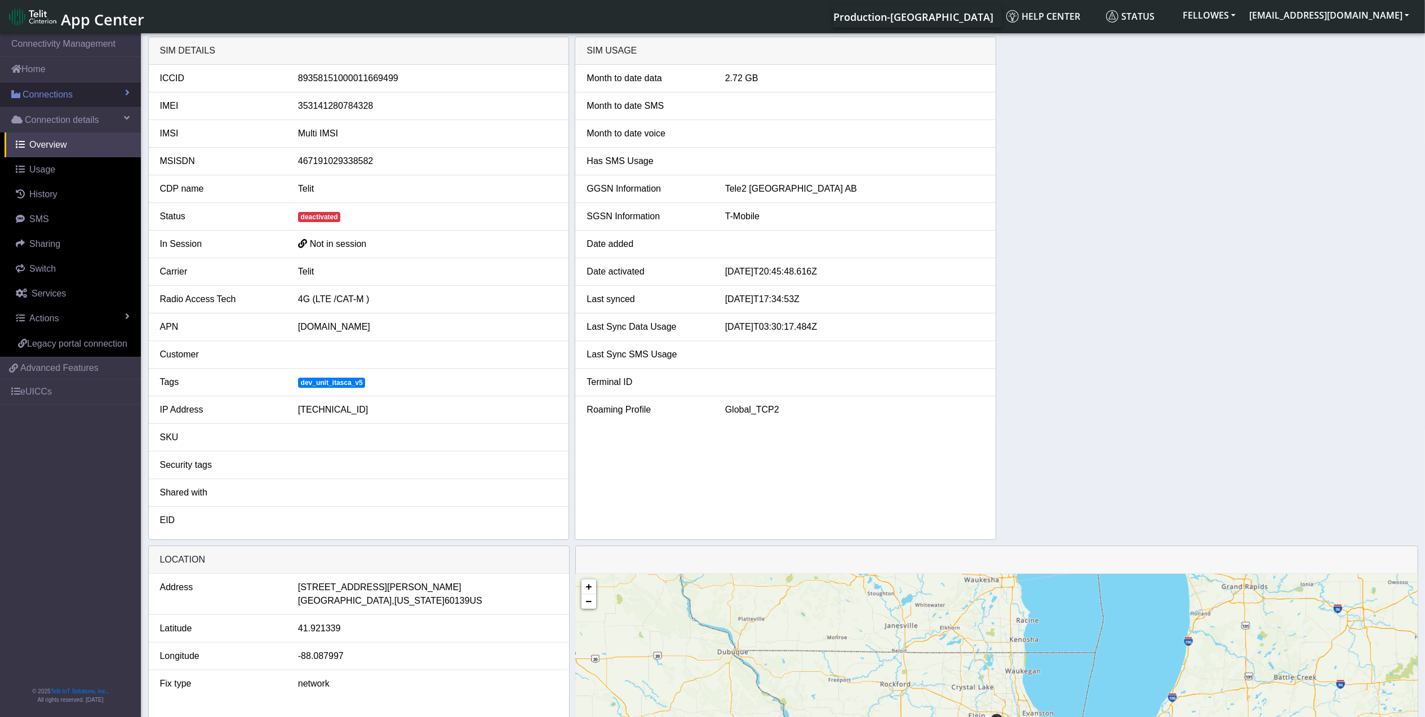
click at [64, 97] on span "Connections" at bounding box center [48, 95] width 50 height 14
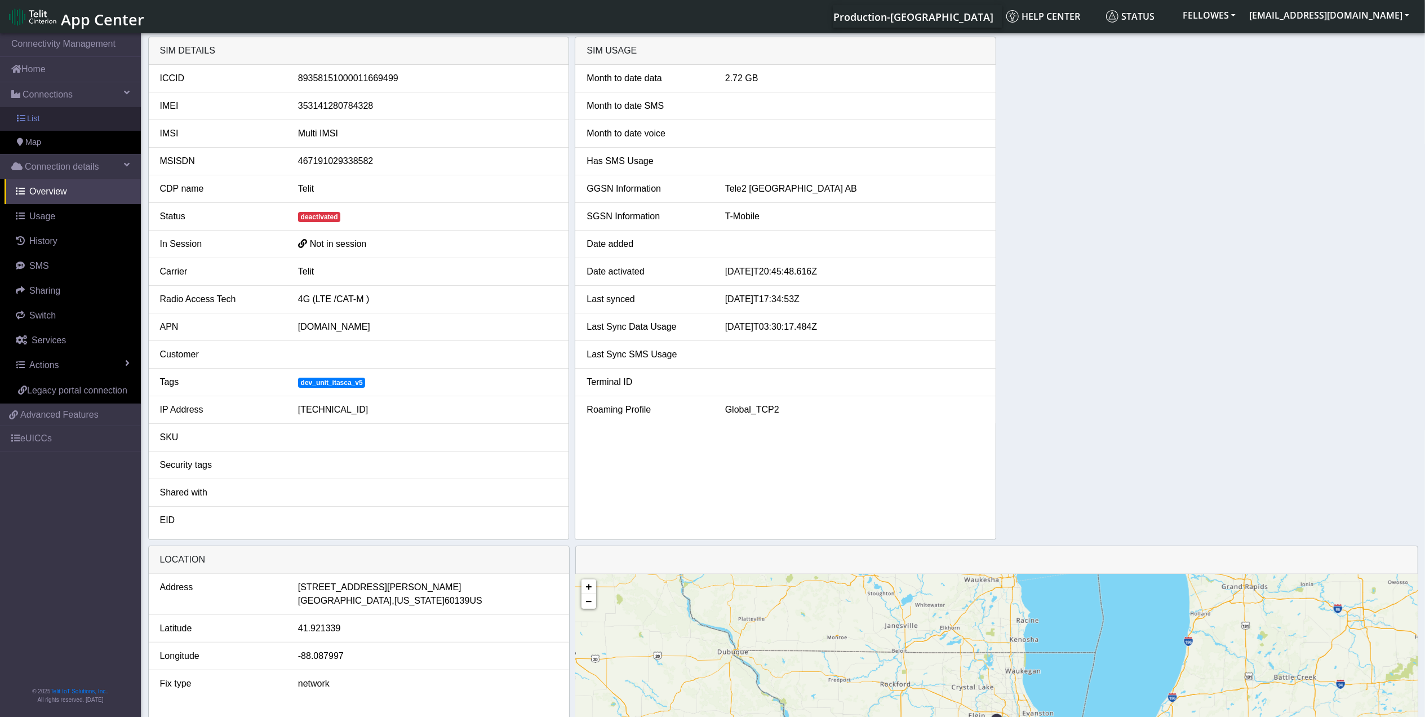
click at [70, 126] on link "List" at bounding box center [70, 119] width 141 height 24
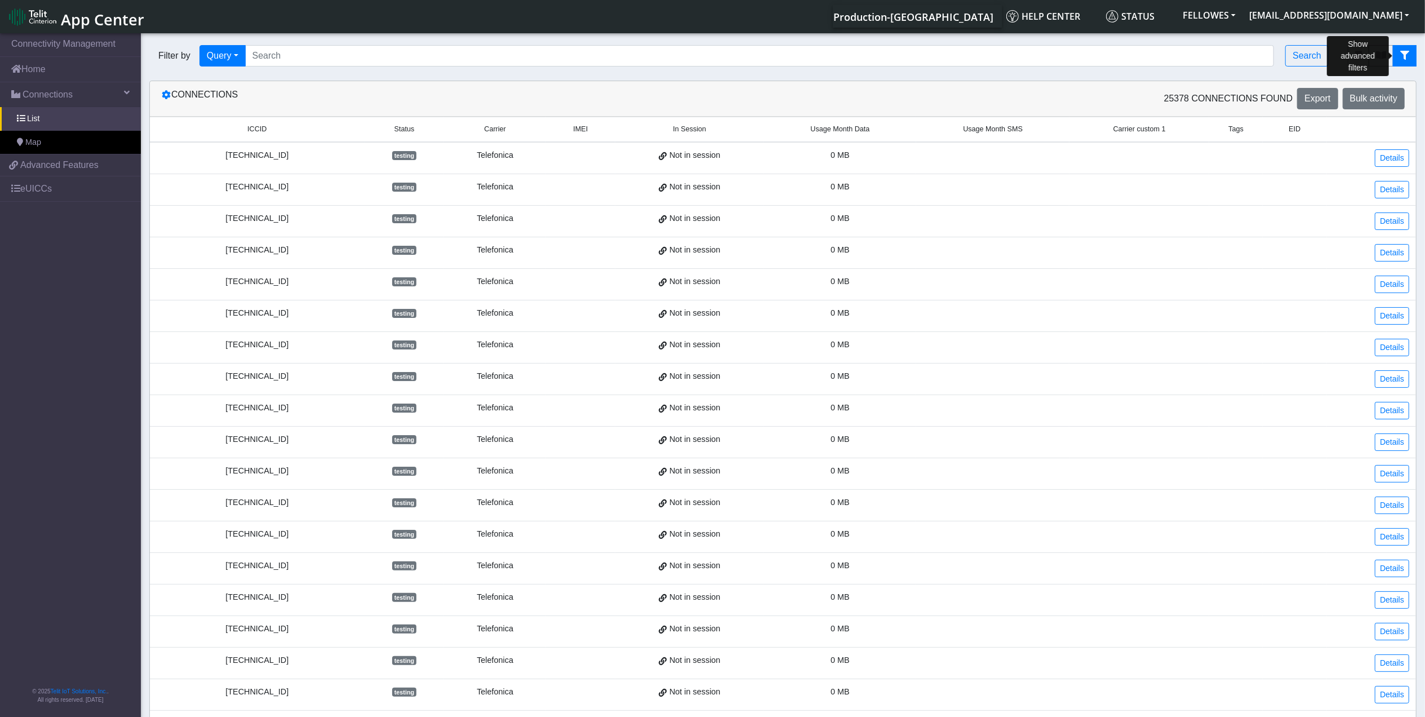
click at [1404, 50] on button "fitlers menu" at bounding box center [1405, 55] width 24 height 21
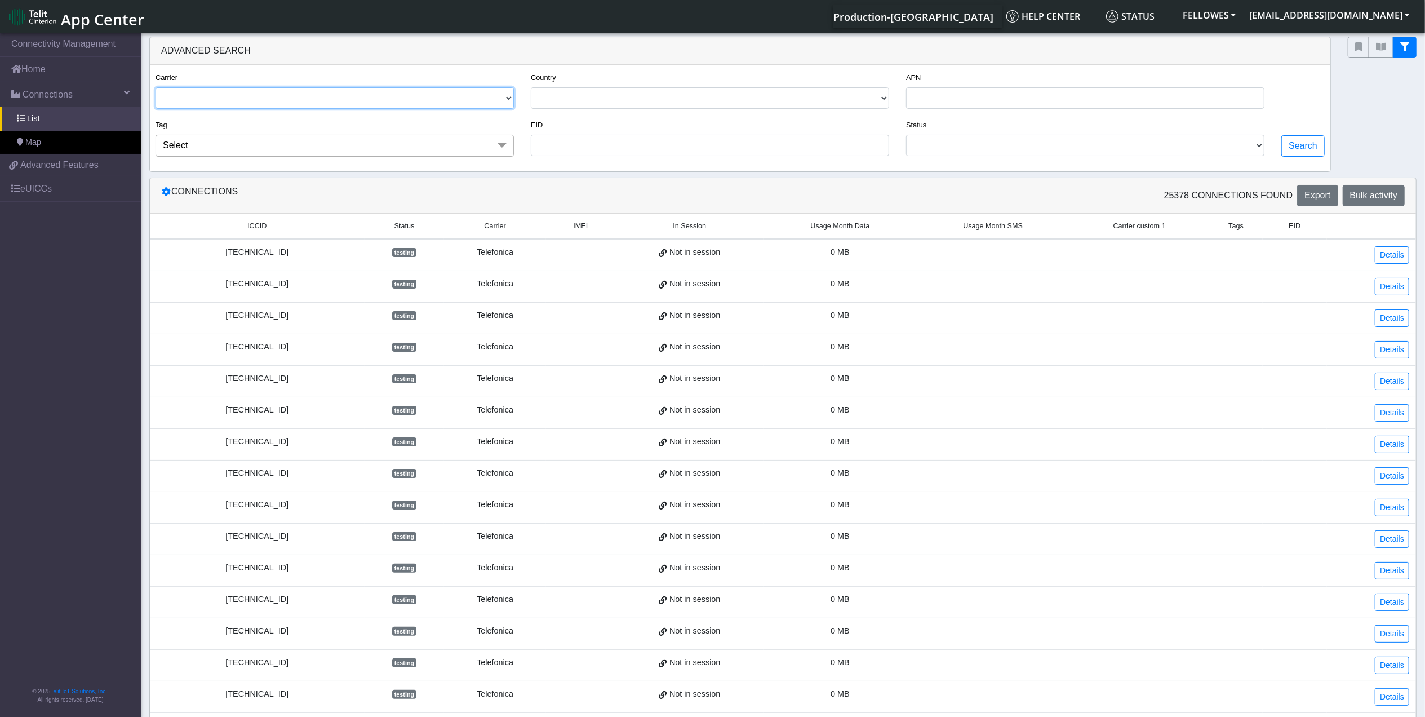
drag, startPoint x: 382, startPoint y: 107, endPoint x: 364, endPoint y: 112, distance: 18.0
click at [380, 107] on select "TELIT AT&T-JASPER TELEFONICA" at bounding box center [335, 97] width 358 height 21
select select "telit"
click at [156, 88] on select "TELIT AT&T-JASPER TELEFONICA" at bounding box center [335, 97] width 358 height 21
click at [573, 93] on select "USA CANADA FRANCE NETHERLANDS CHINA ITALY UNITED KINGDOM MEXICO BELGIUM UNITED …" at bounding box center [710, 97] width 358 height 21
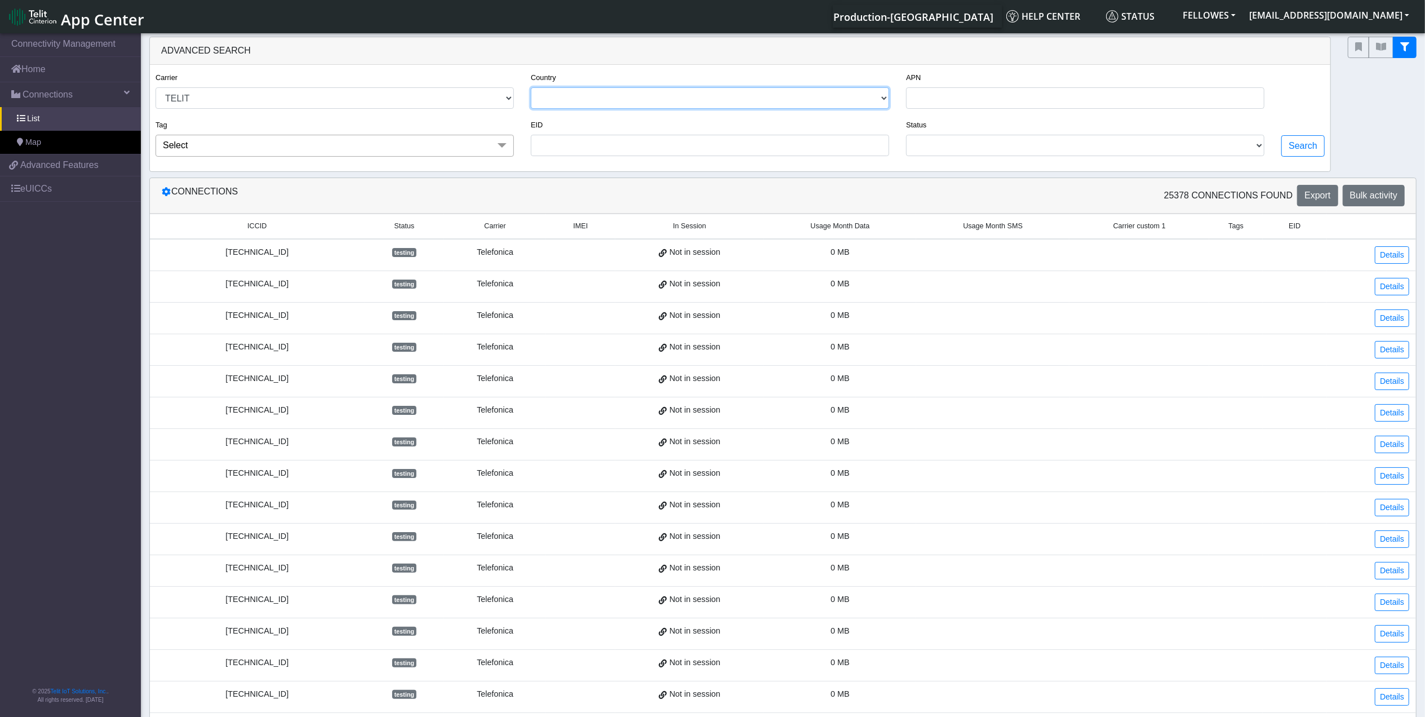
select select "cz"
click at [531, 88] on select "USA CANADA FRANCE NETHERLANDS CHINA ITALY UNITED KINGDOM MEXICO BELGIUM UNITED …" at bounding box center [710, 97] width 358 height 21
click at [1313, 145] on button "Search" at bounding box center [1303, 145] width 43 height 21
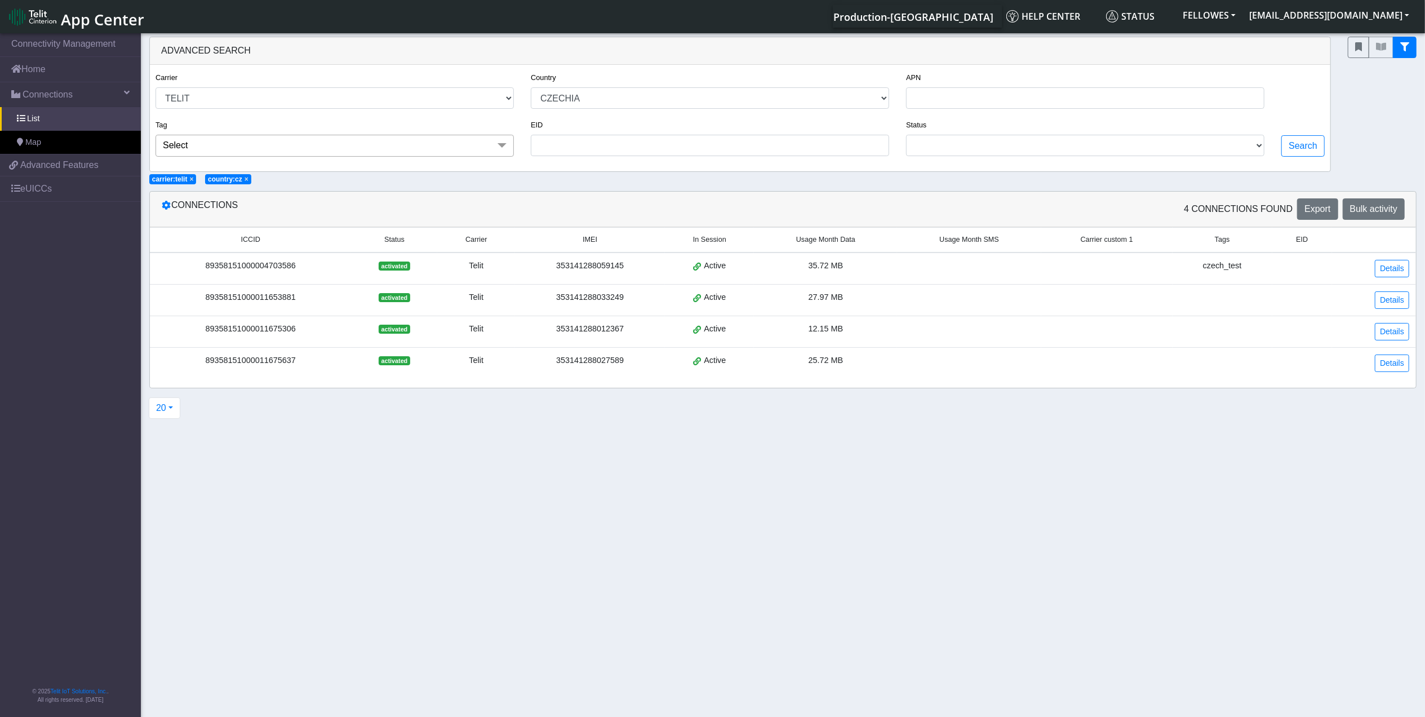
drag, startPoint x: 263, startPoint y: 276, endPoint x: 197, endPoint y: 273, distance: 65.4
click at [197, 273] on td "89358151000004703586" at bounding box center [250, 268] width 201 height 32
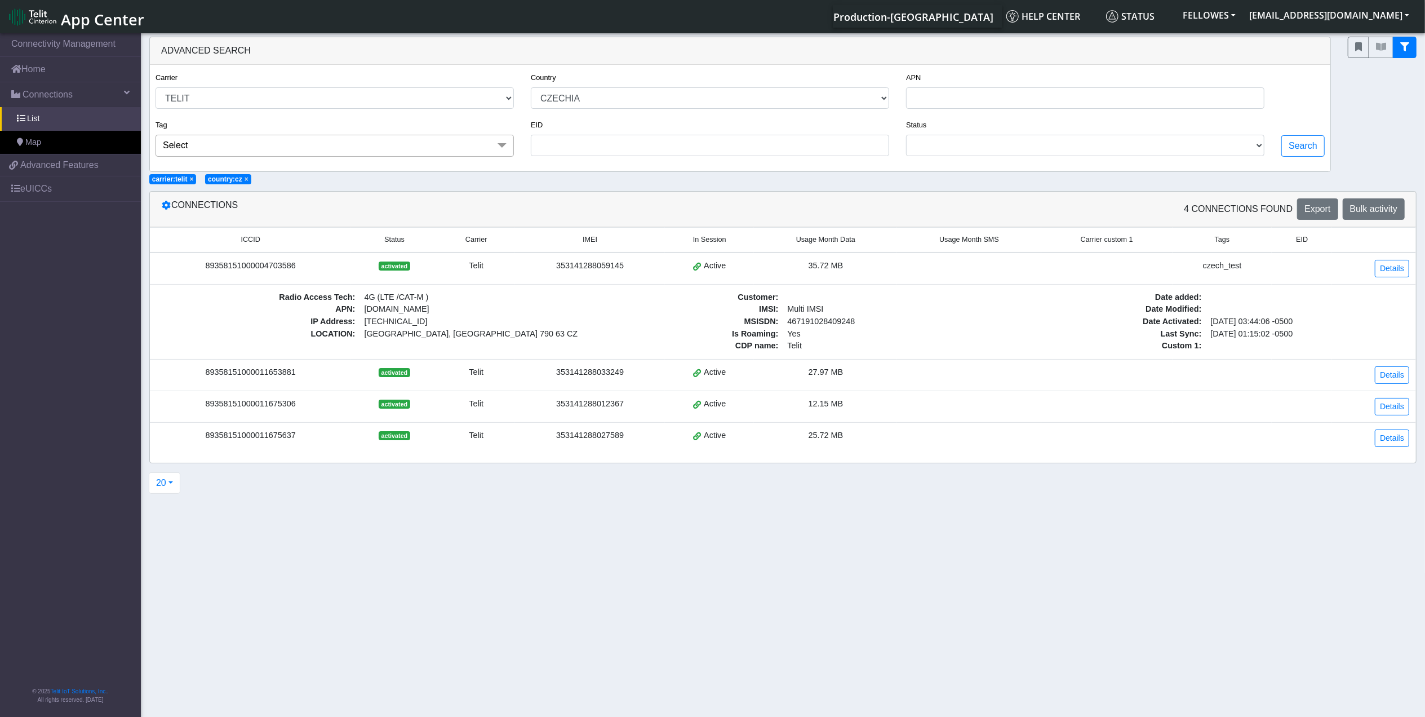
drag, startPoint x: 197, startPoint y: 273, endPoint x: 204, endPoint y: 272, distance: 6.9
click at [317, 275] on td "89358151000004703586" at bounding box center [250, 268] width 201 height 32
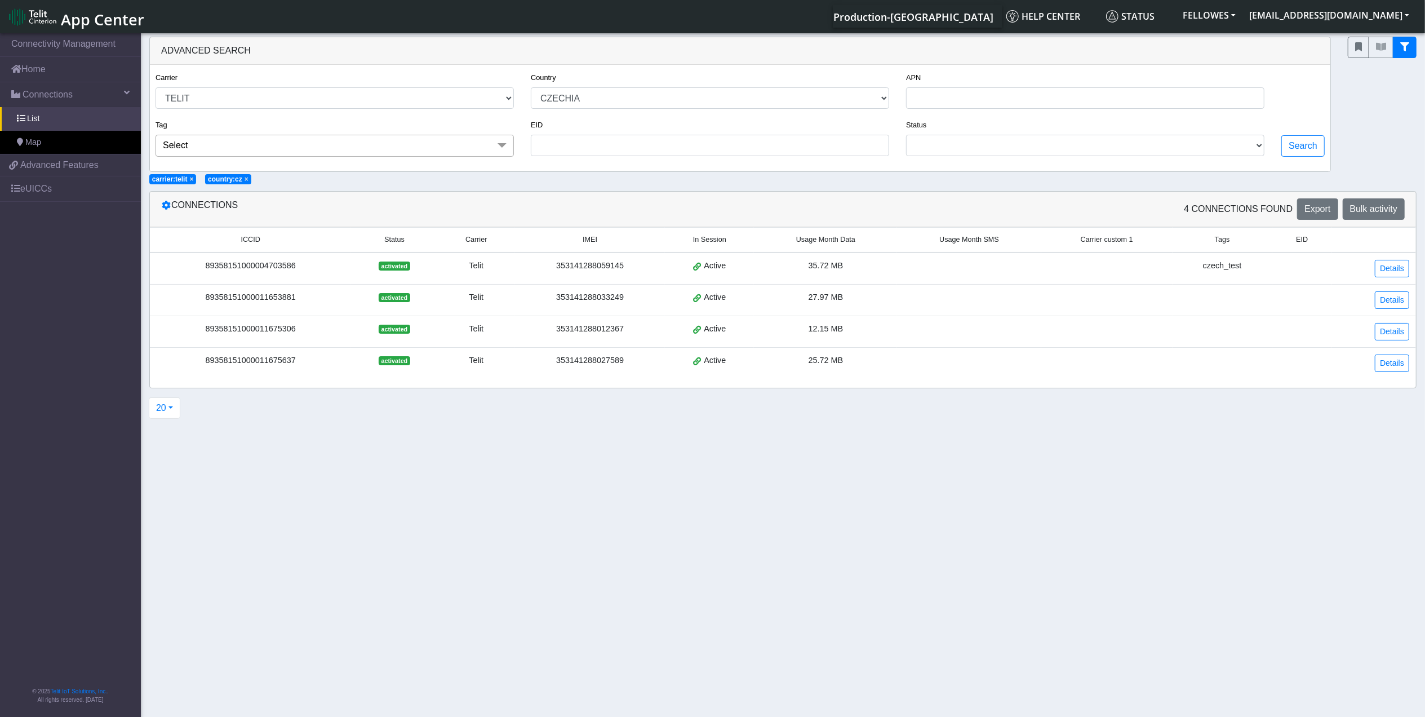
click at [313, 373] on td "89358151000011675637" at bounding box center [250, 363] width 201 height 32
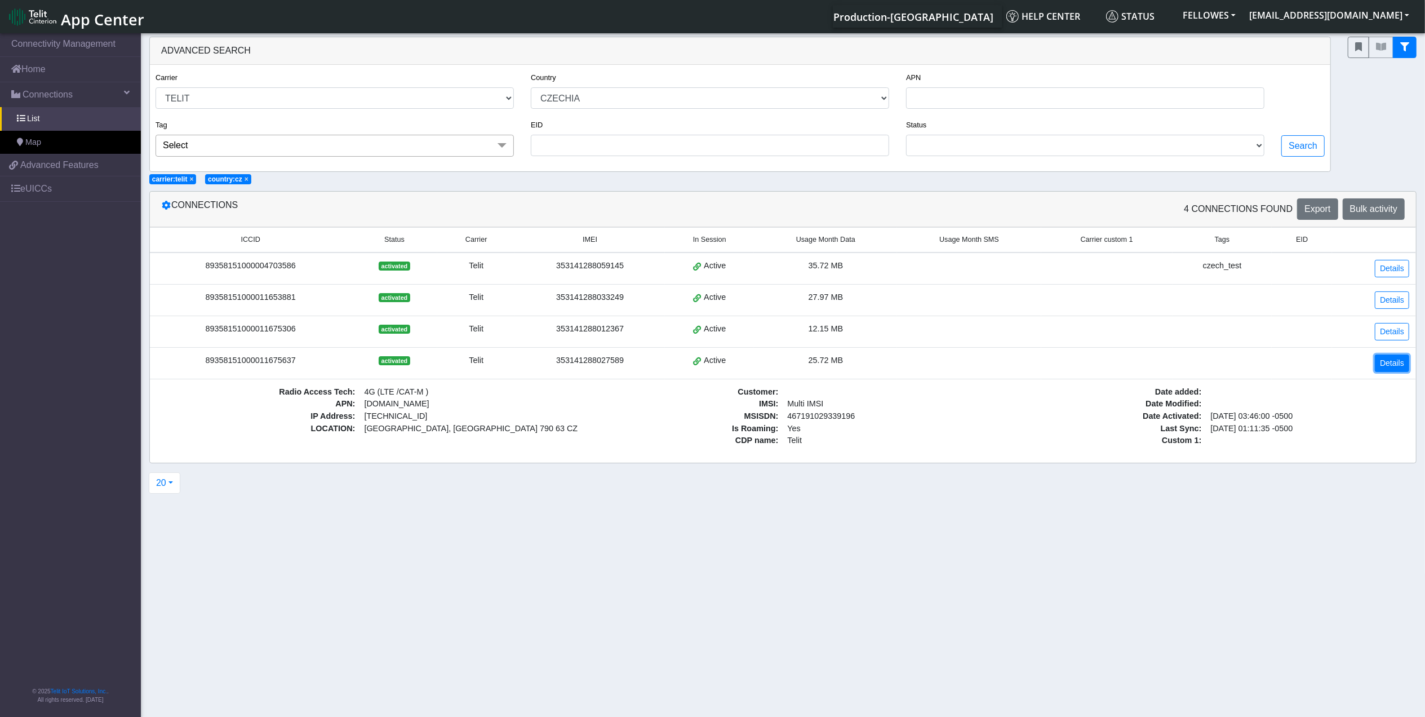
click at [1400, 368] on link "Details" at bounding box center [1392, 362] width 34 height 17
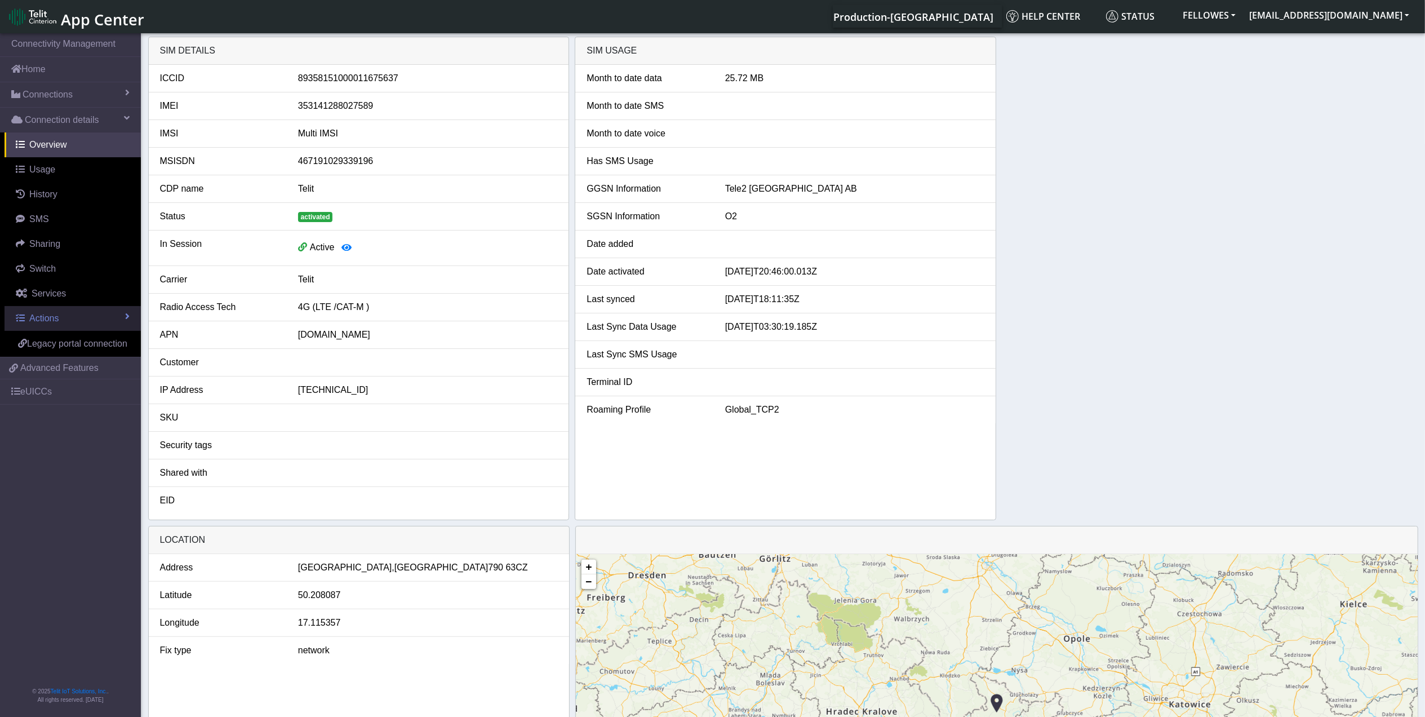
click at [52, 316] on span "Actions" at bounding box center [43, 318] width 29 height 10
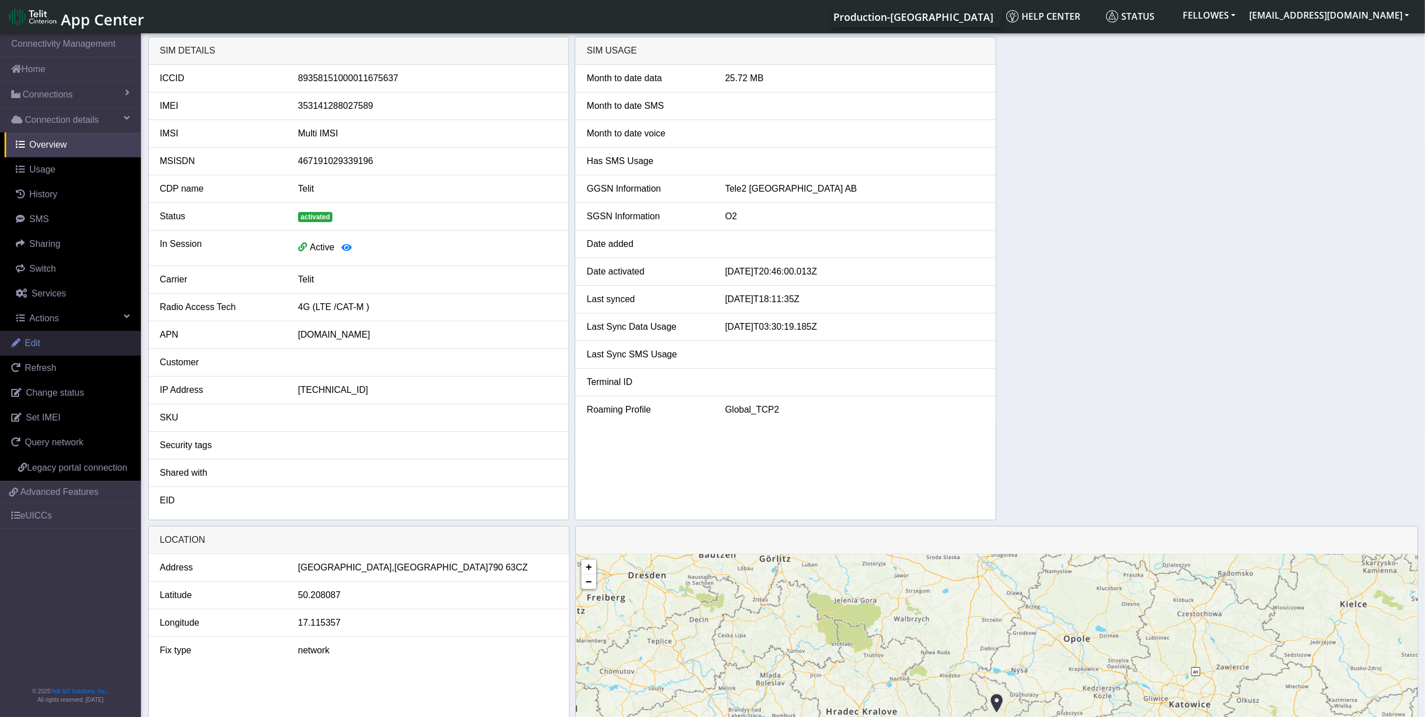
click at [30, 348] on span "Edit" at bounding box center [33, 343] width 16 height 10
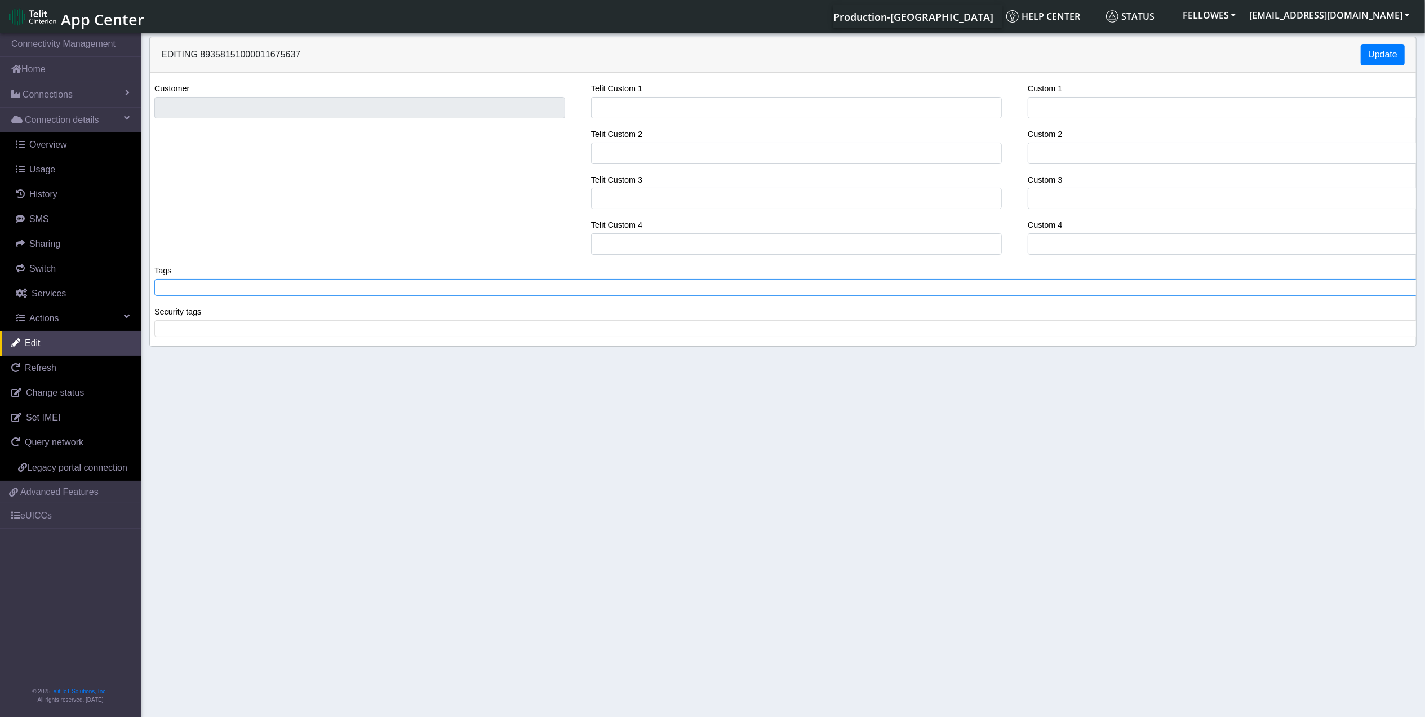
click at [666, 292] on span at bounding box center [788, 287] width 1260 height 10
click at [1387, 57] on button "Update" at bounding box center [1383, 54] width 44 height 21
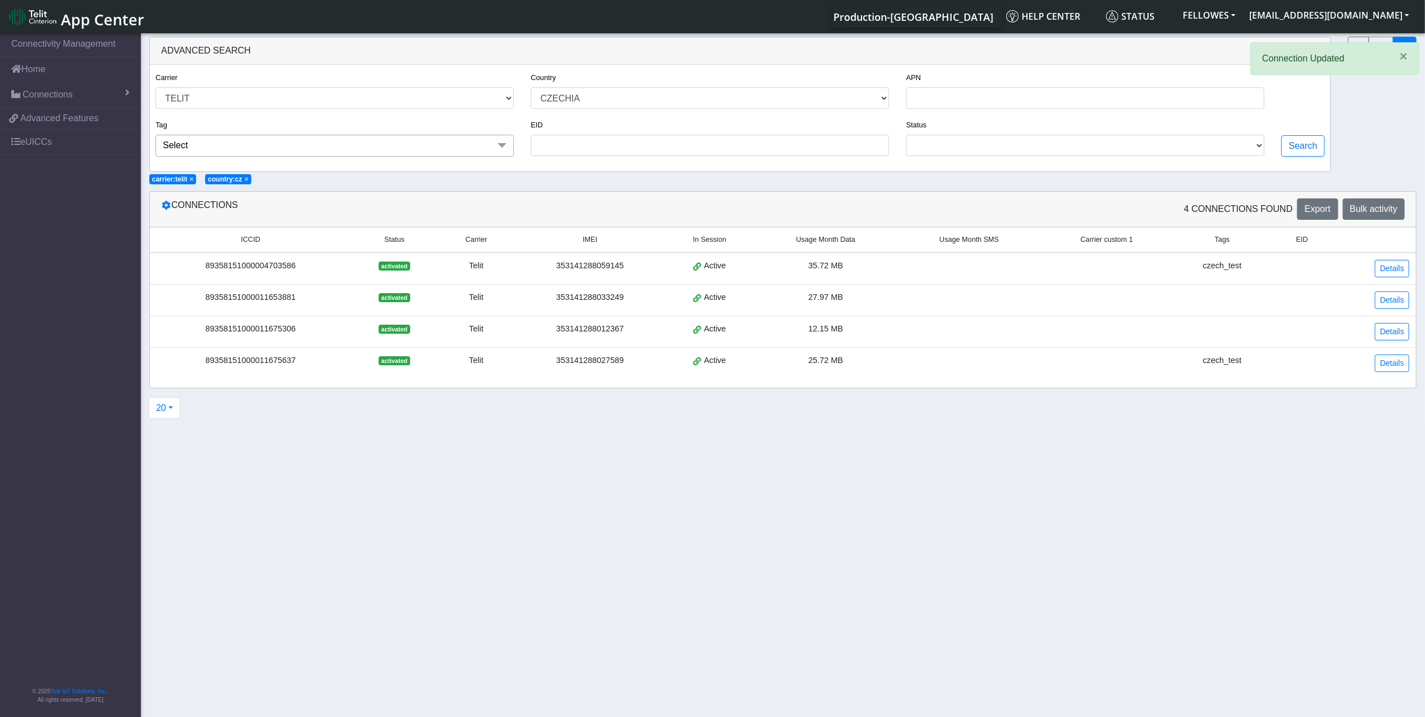
click at [255, 299] on div "89358151000011653881" at bounding box center [251, 297] width 188 height 12
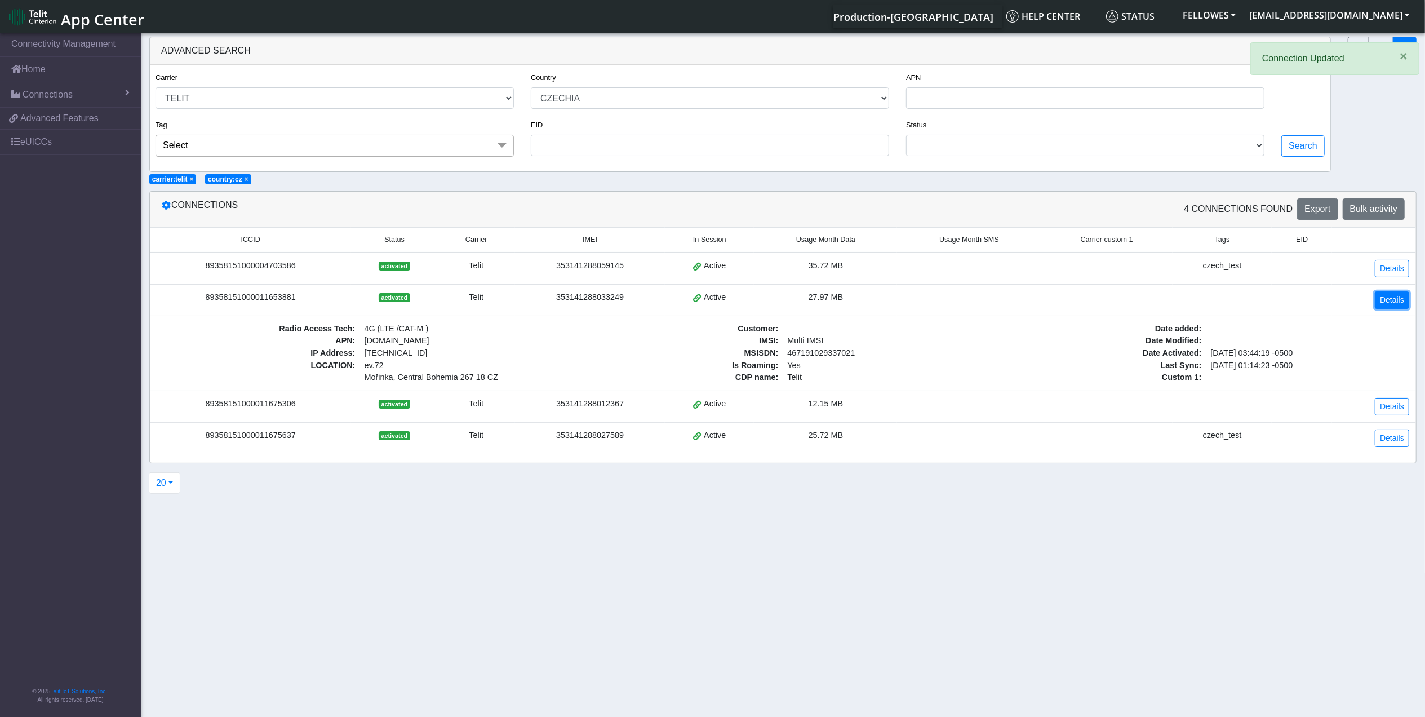
click at [1381, 305] on link "Details" at bounding box center [1392, 299] width 34 height 17
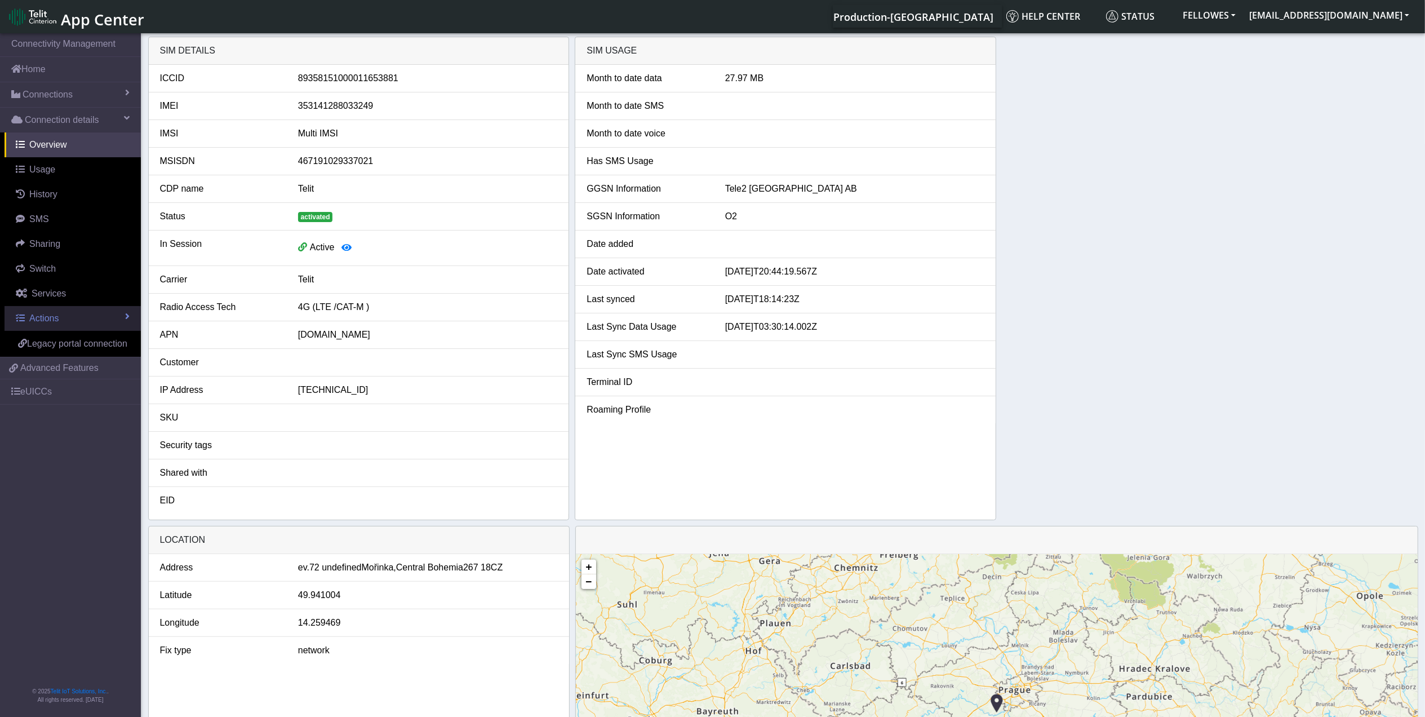
click at [61, 319] on link "Actions" at bounding box center [73, 318] width 136 height 25
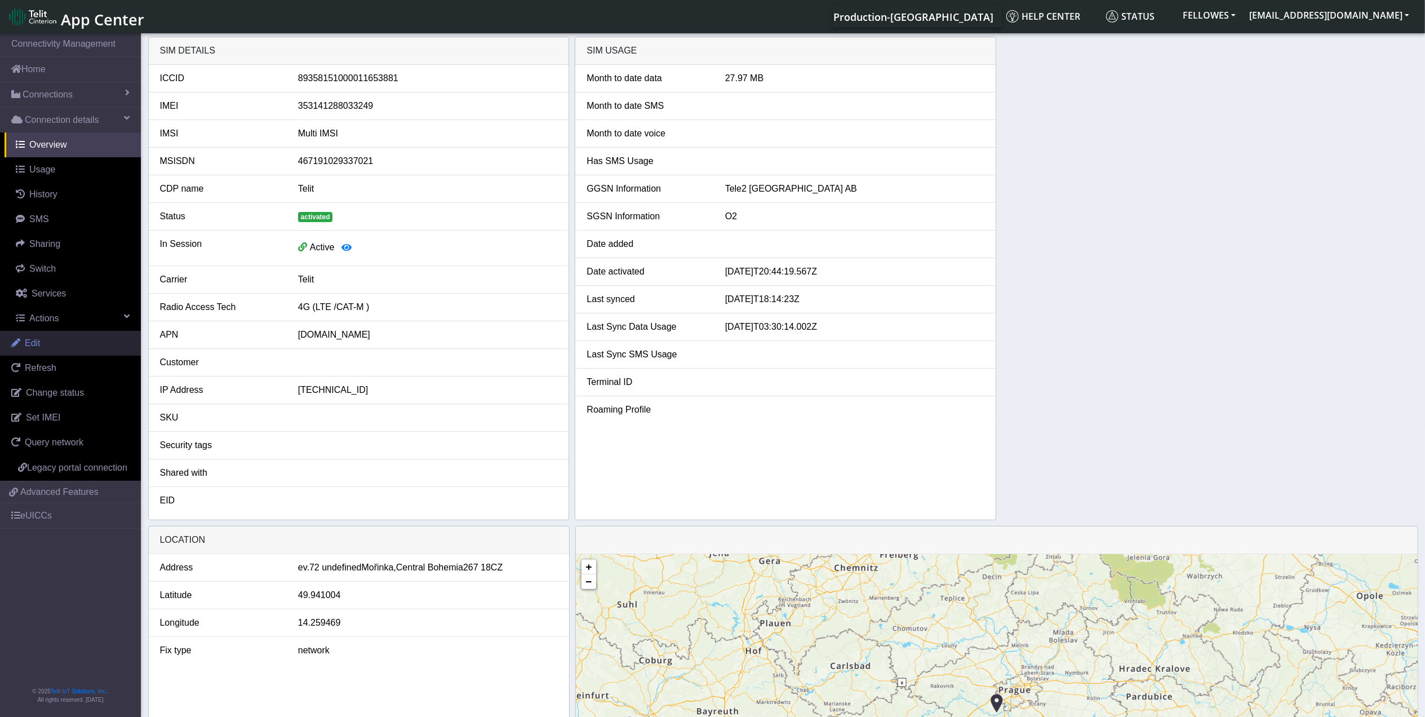
click at [48, 350] on link "Edit" at bounding box center [70, 343] width 141 height 25
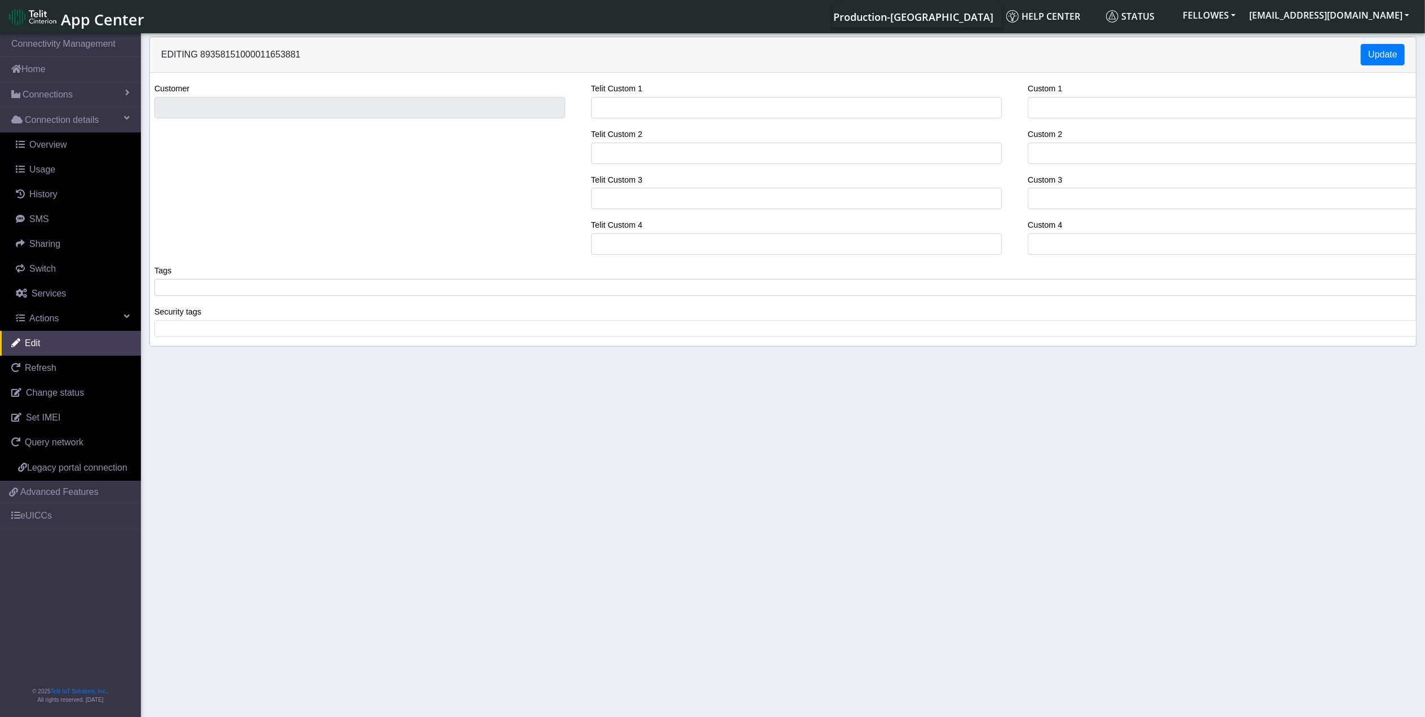
click at [201, 291] on span at bounding box center [788, 287] width 1260 height 10
click at [1376, 59] on button "Update" at bounding box center [1383, 54] width 44 height 21
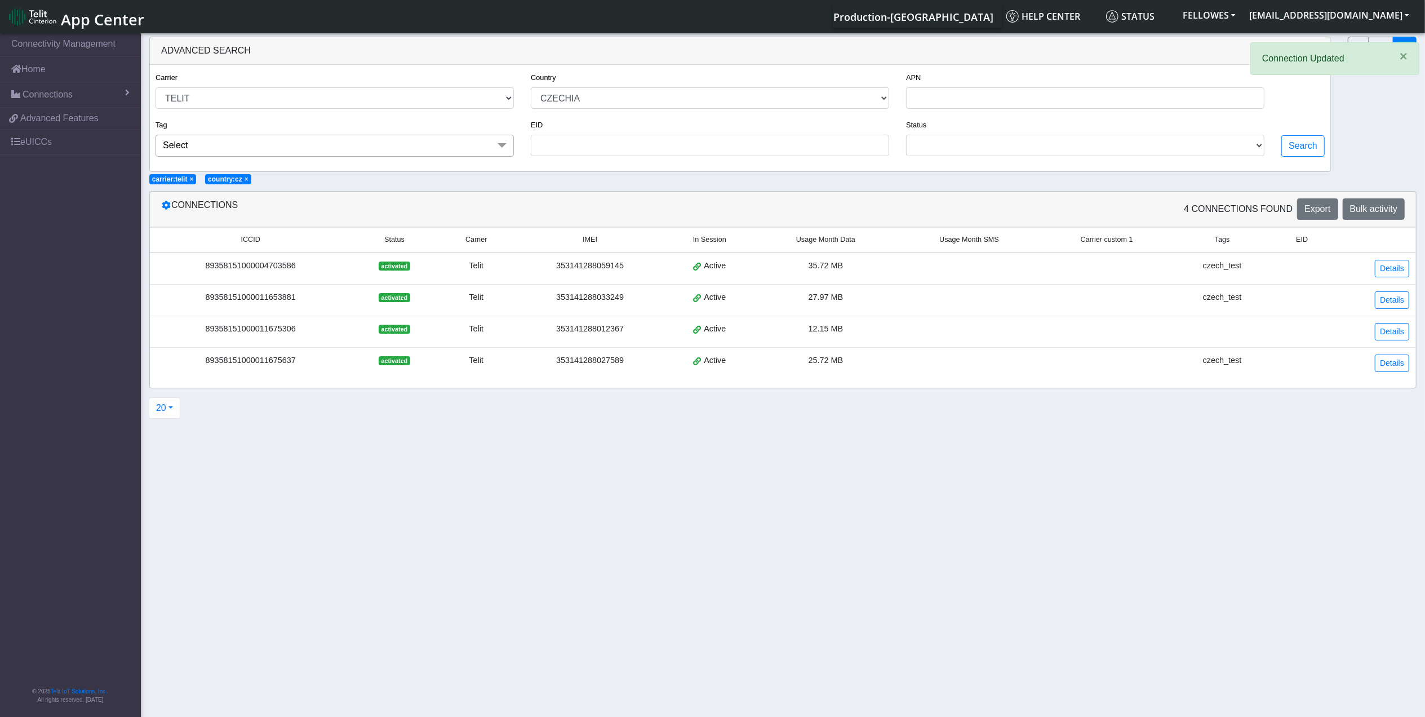
click at [221, 333] on div "89358151000011675306" at bounding box center [251, 329] width 188 height 12
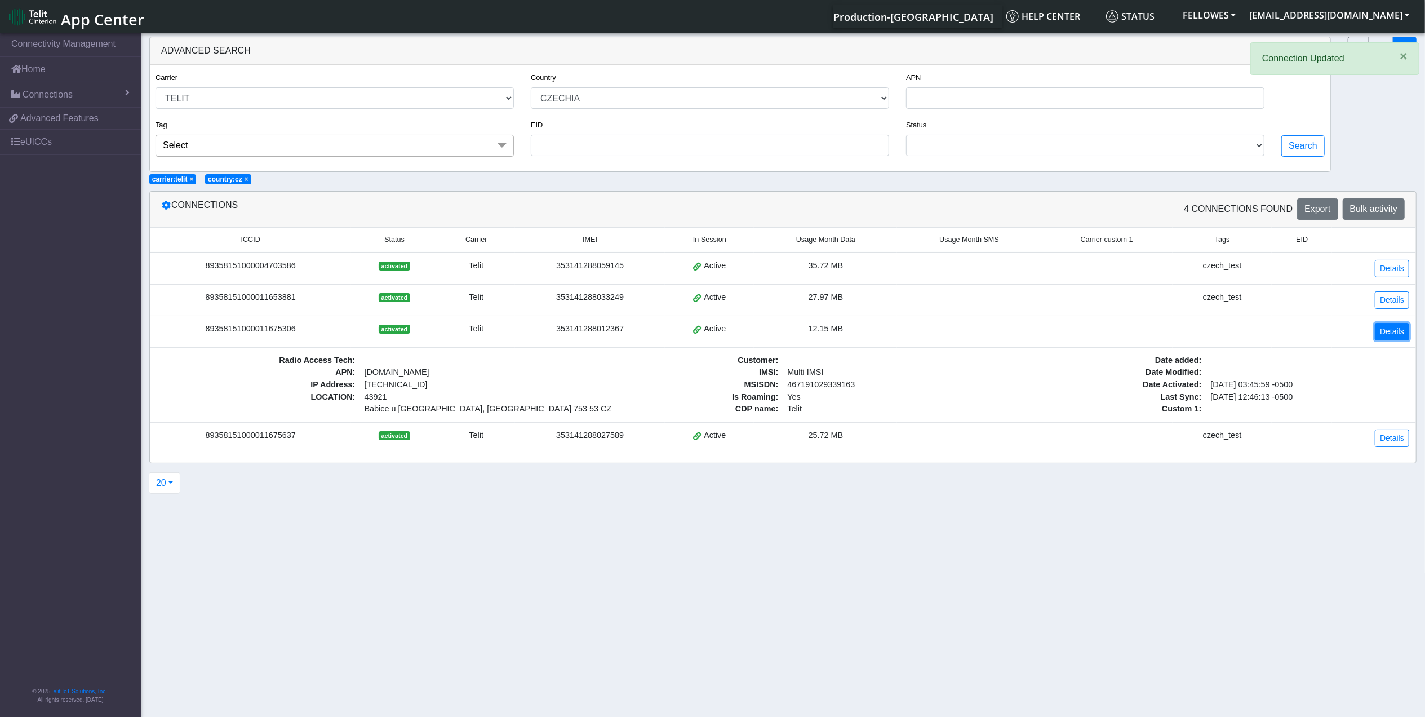
click at [1380, 336] on link "Details" at bounding box center [1392, 331] width 34 height 17
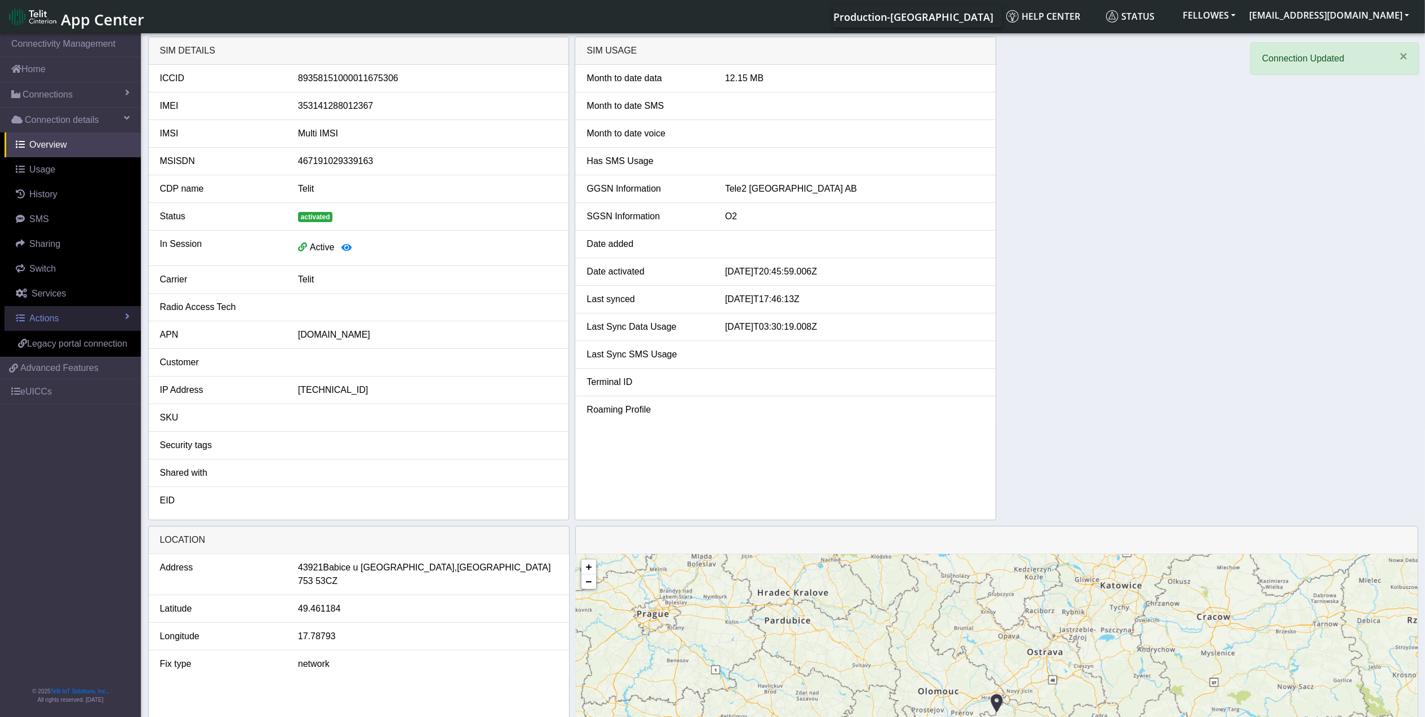
click at [57, 328] on link "Actions" at bounding box center [73, 318] width 136 height 25
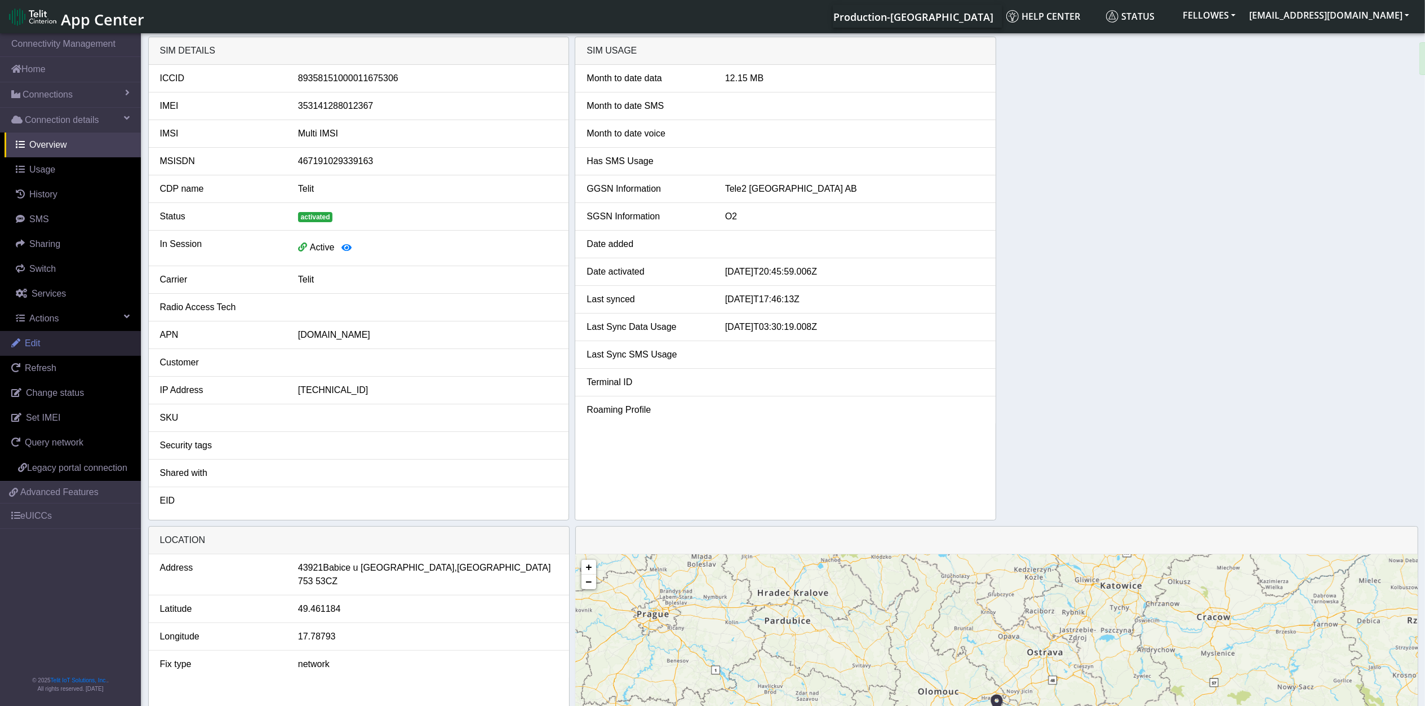
click at [52, 347] on link "Edit" at bounding box center [70, 343] width 141 height 25
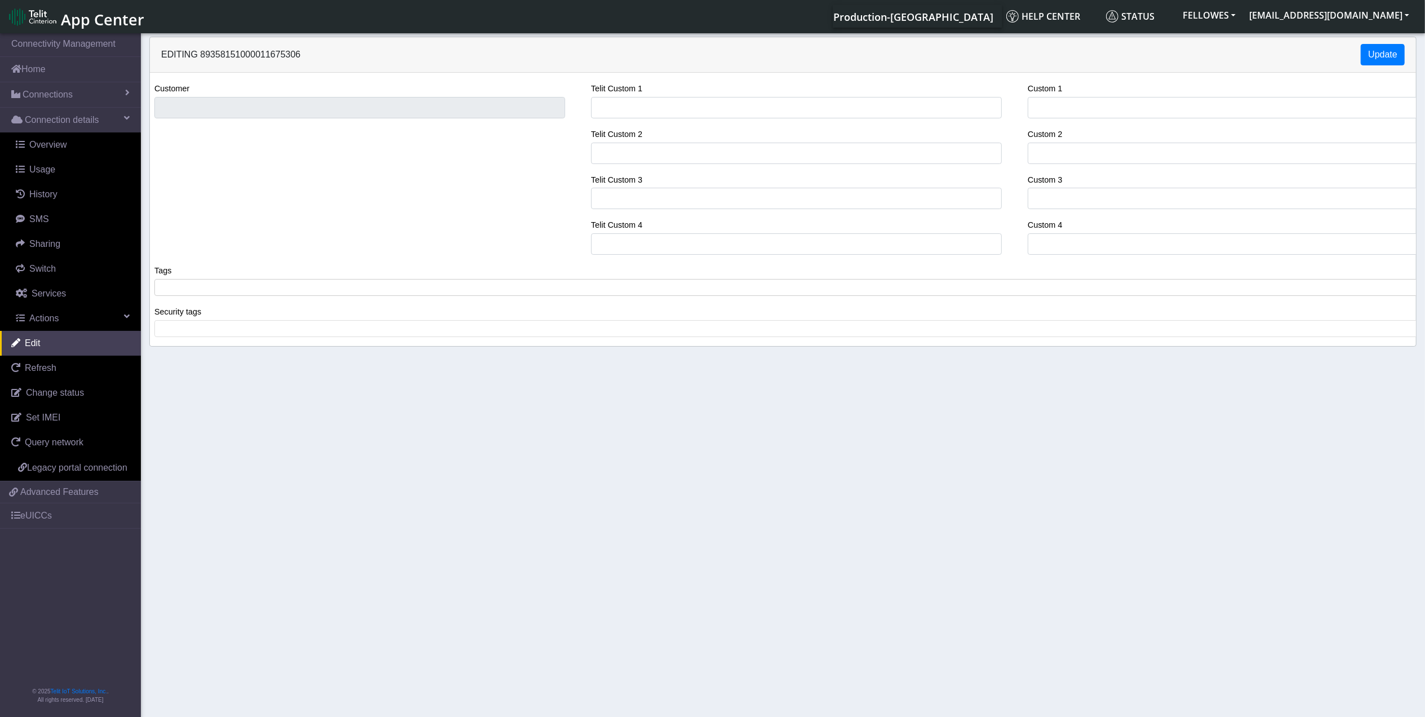
click at [242, 287] on span at bounding box center [788, 287] width 1260 height 10
click at [1377, 57] on button "Update" at bounding box center [1383, 54] width 44 height 21
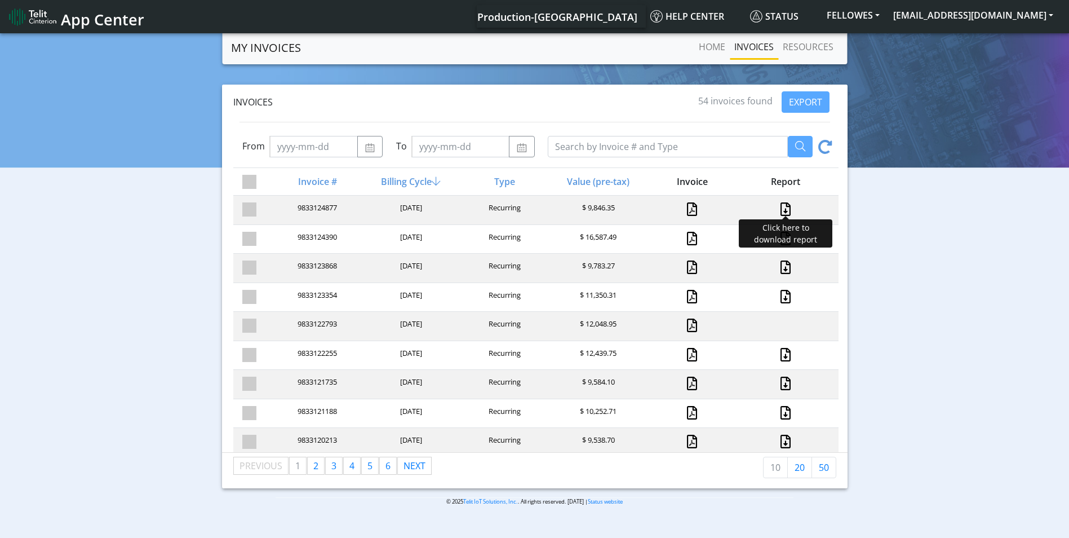
click at [778, 205] on link at bounding box center [785, 209] width 15 height 14
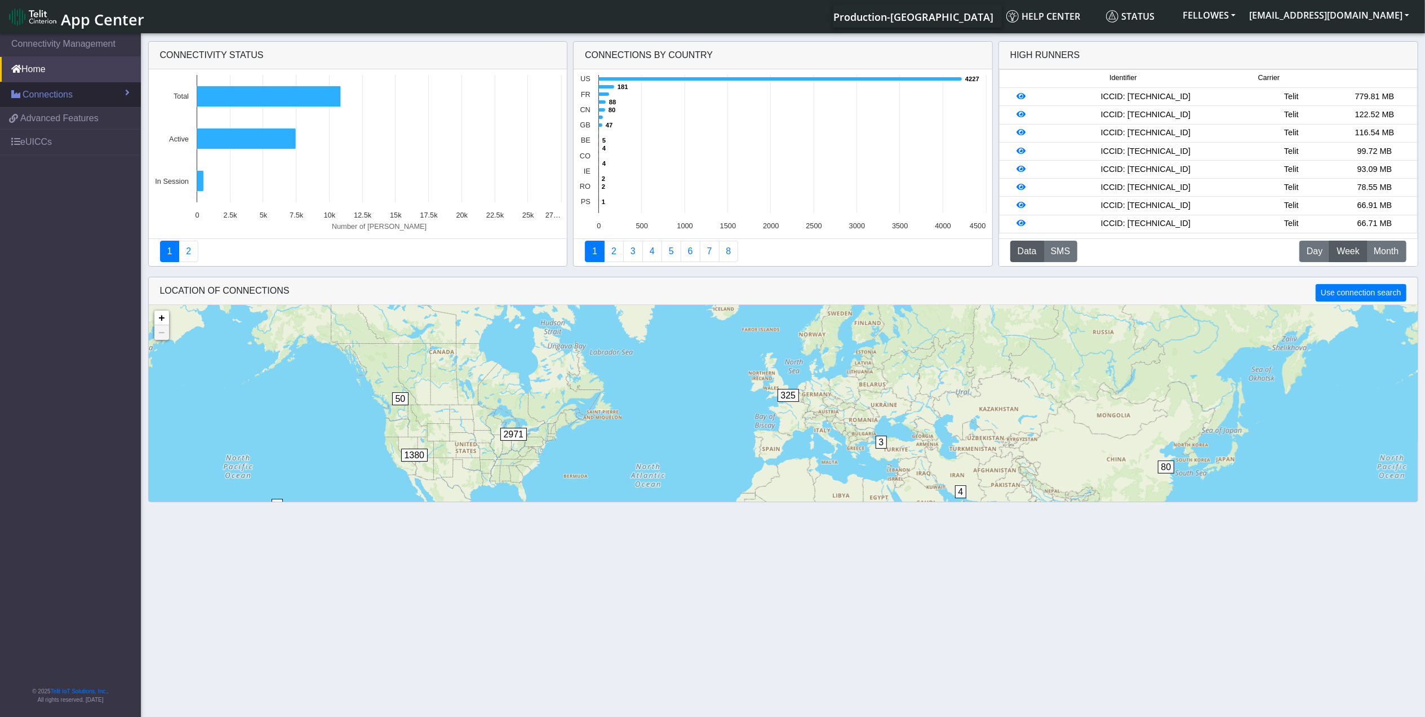
click at [46, 97] on span "Connections" at bounding box center [48, 95] width 50 height 14
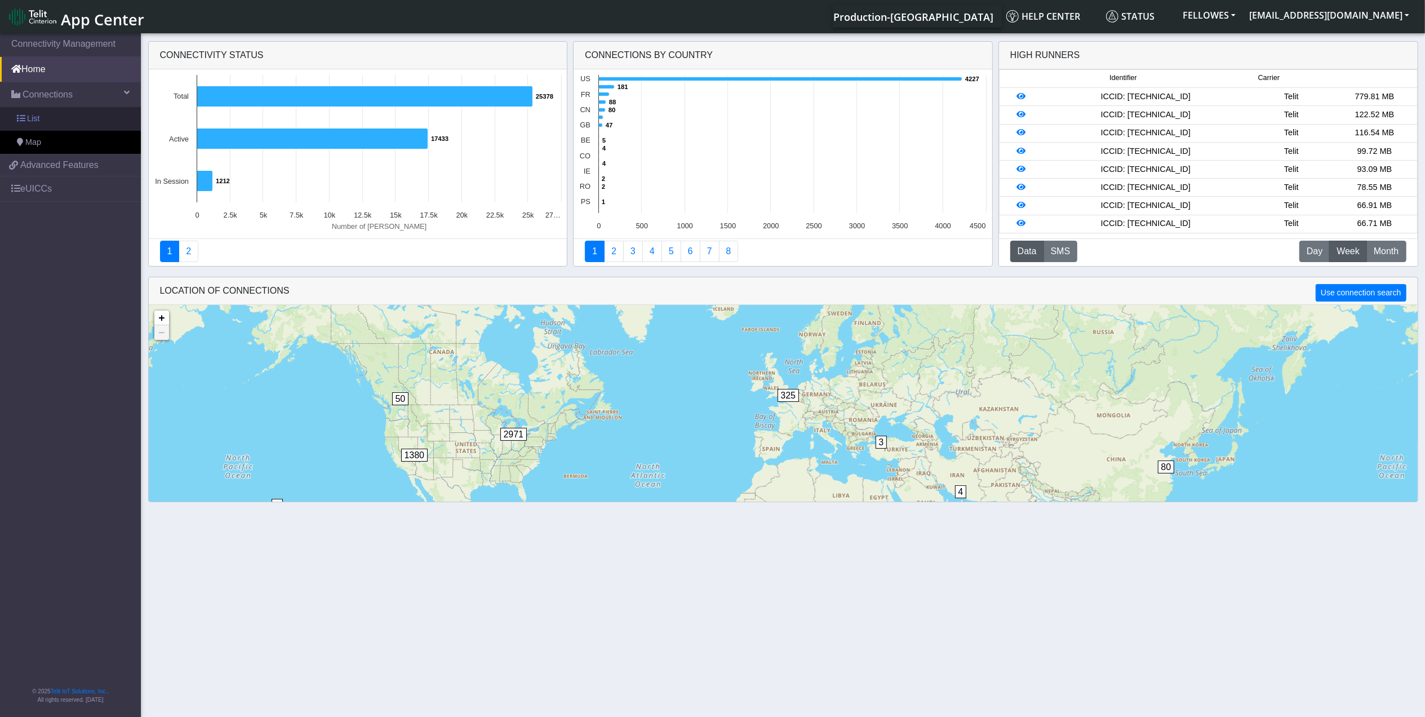
click at [68, 124] on link "List" at bounding box center [70, 119] width 141 height 24
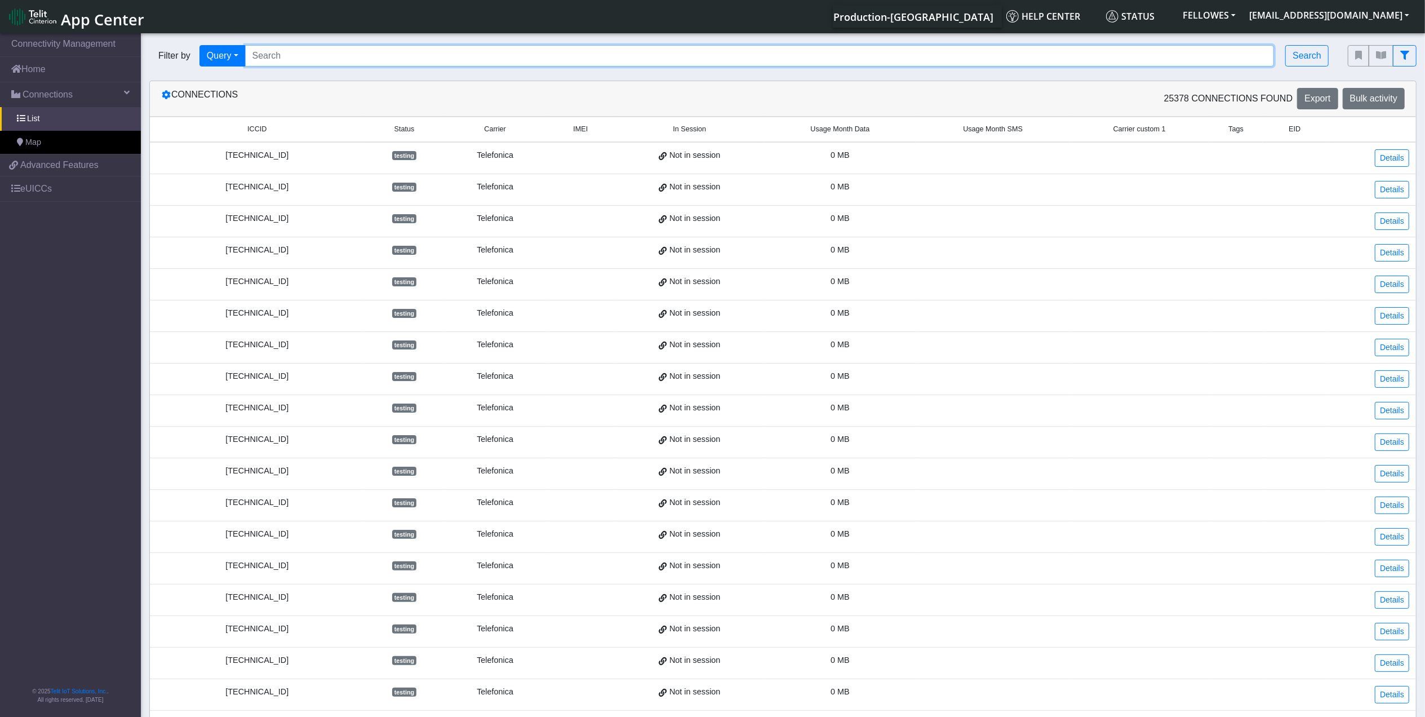
click at [364, 53] on input "Search..." at bounding box center [760, 55] width 1030 height 21
paste input "353141288054443"
type input "353141288054443"
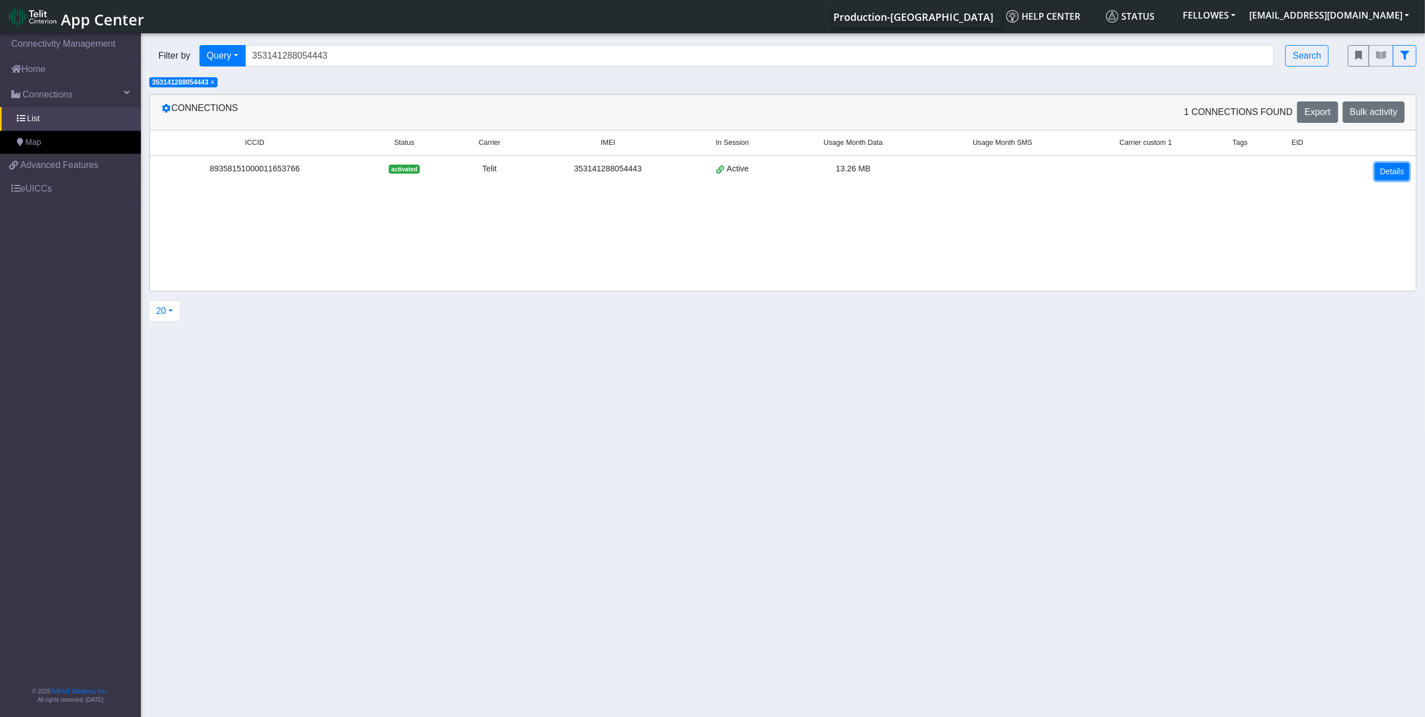
click at [1394, 165] on link "Details" at bounding box center [1392, 171] width 34 height 17
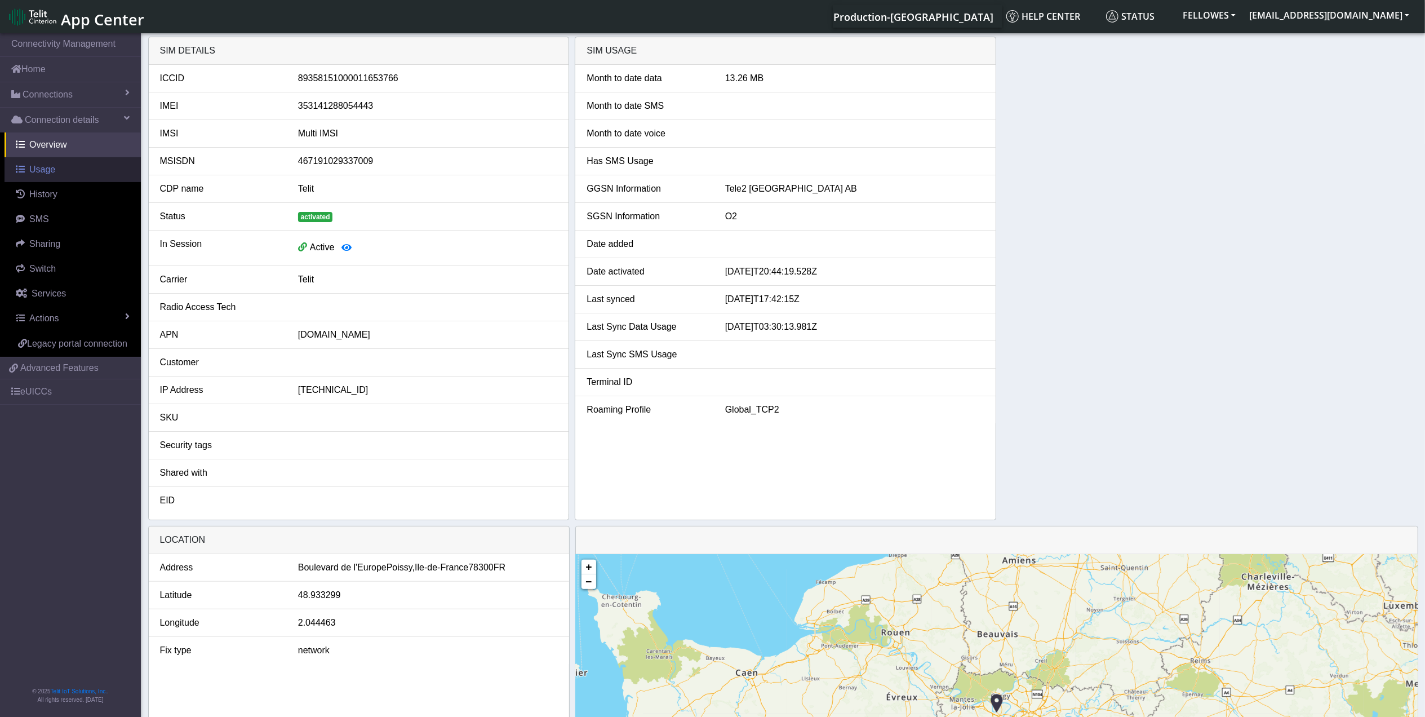
click at [33, 172] on span "Usage" at bounding box center [42, 170] width 26 height 10
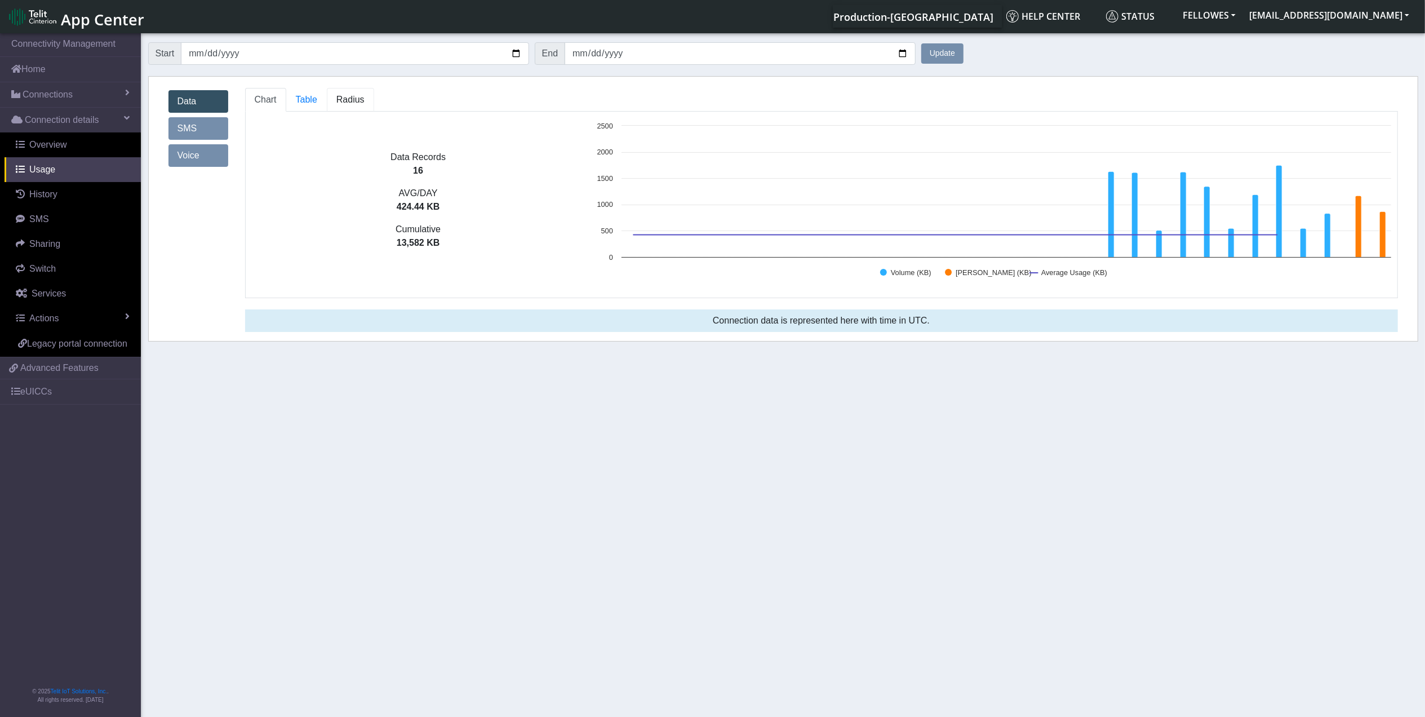
click at [361, 98] on span "Radius" at bounding box center [350, 100] width 28 height 10
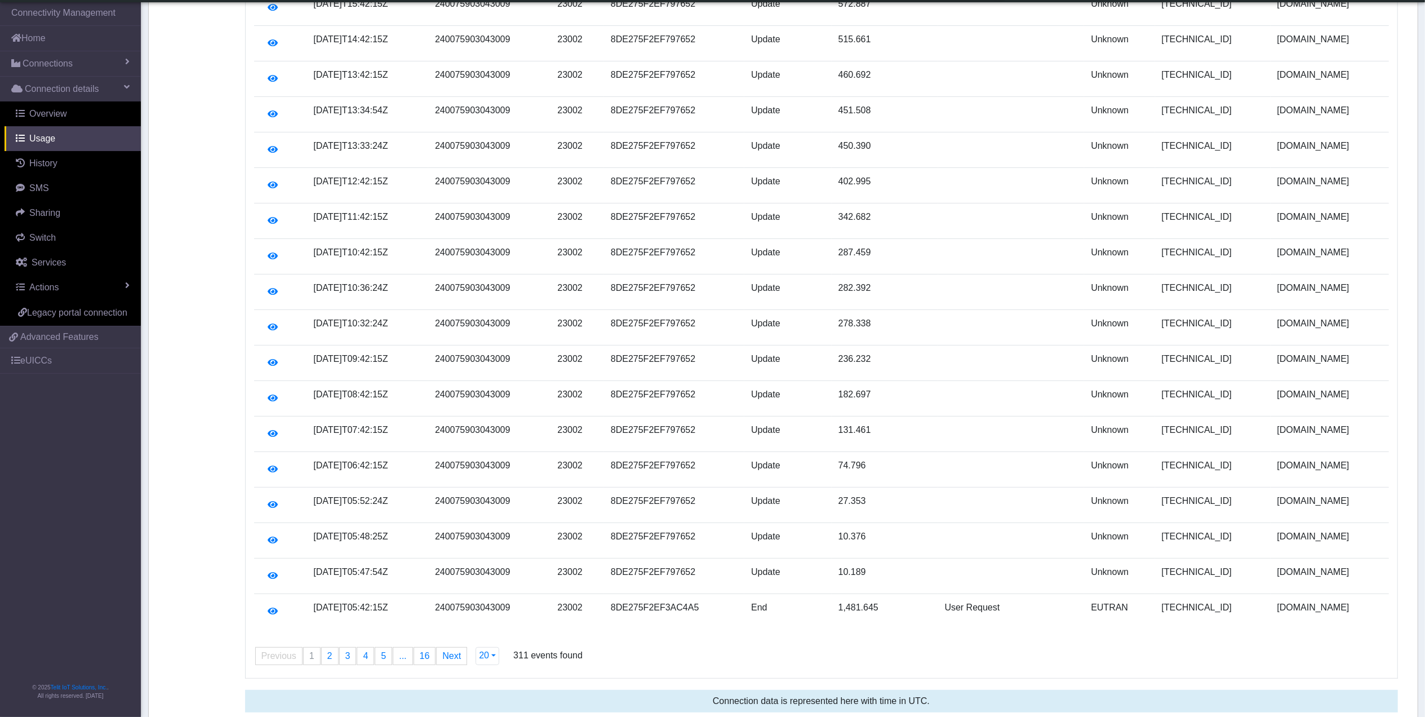
scroll to position [249, 0]
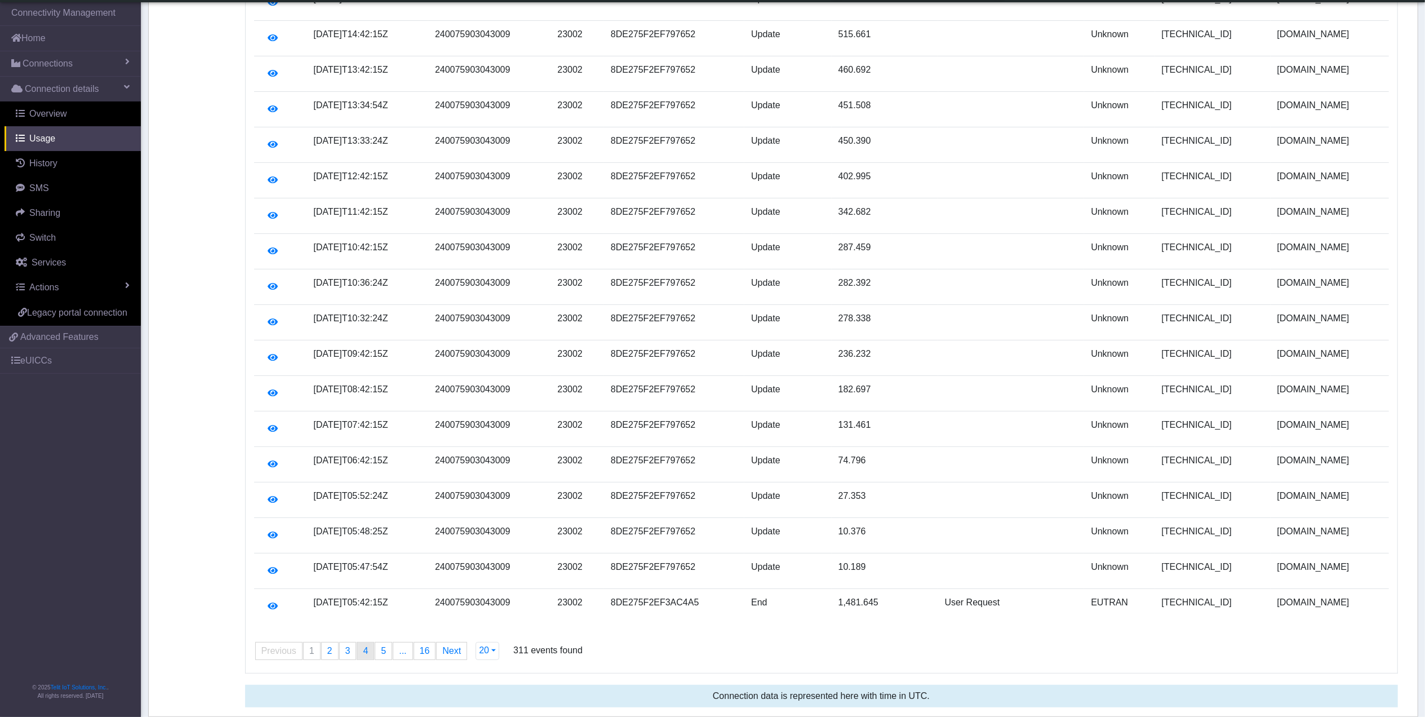
click at [363, 650] on span "4" at bounding box center [365, 651] width 5 height 10
click at [318, 645] on link "page 1" at bounding box center [312, 650] width 16 height 17
click at [330, 649] on span "2" at bounding box center [329, 651] width 5 height 10
click at [307, 650] on link "page 1" at bounding box center [312, 650] width 16 height 17
